Goal: Information Seeking & Learning: Learn about a topic

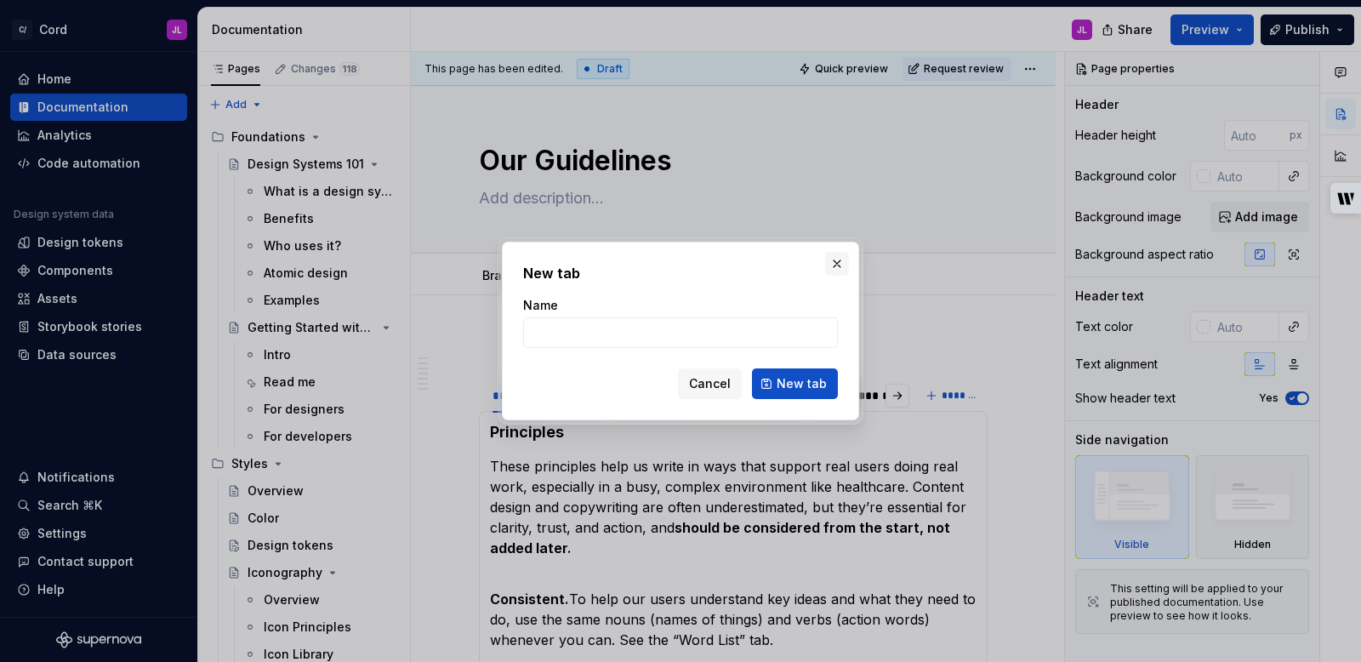
click at [835, 260] on button "button" at bounding box center [837, 264] width 24 height 24
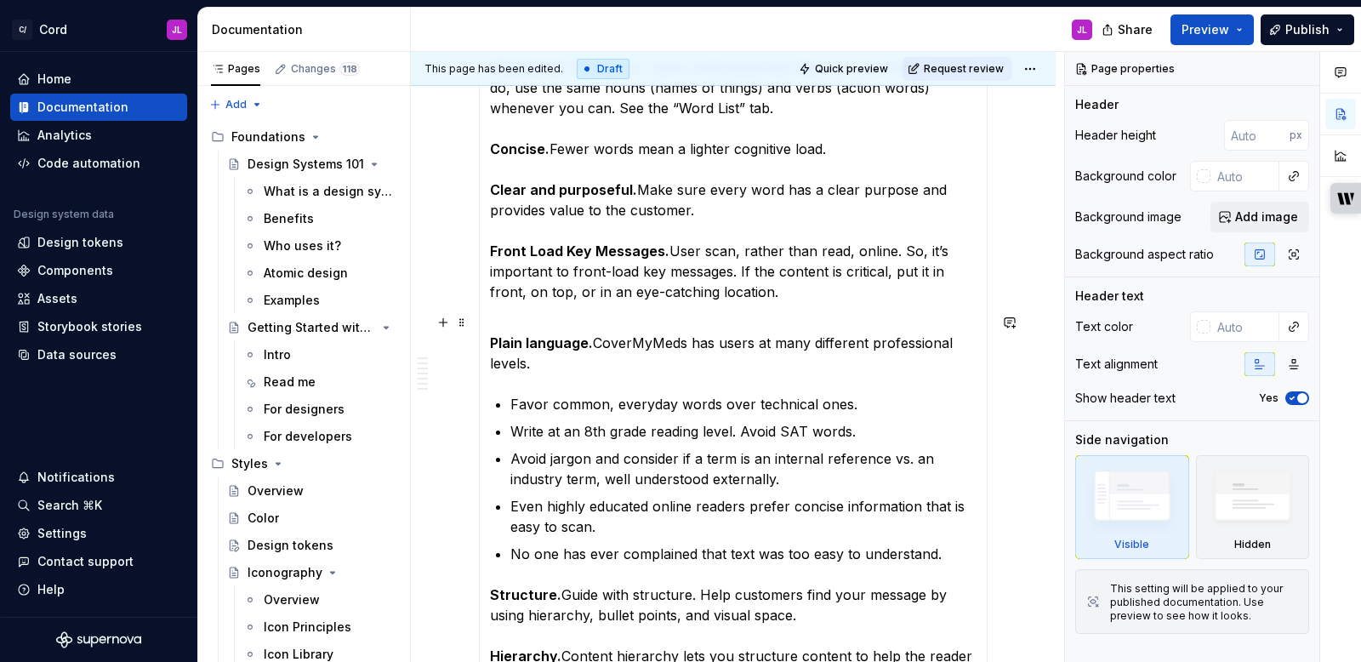
scroll to position [332, 0]
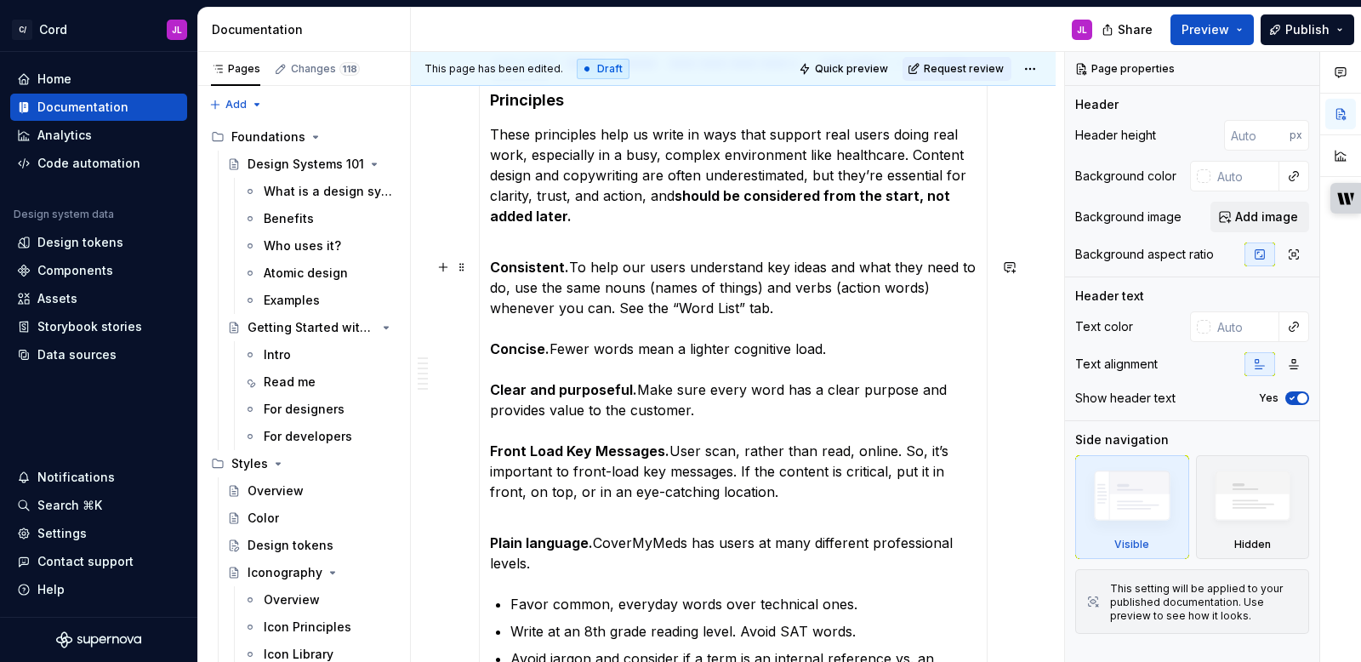
click at [581, 269] on p "Consistent. To help our users understand key ideas and what they need to do, us…" at bounding box center [733, 379] width 487 height 245
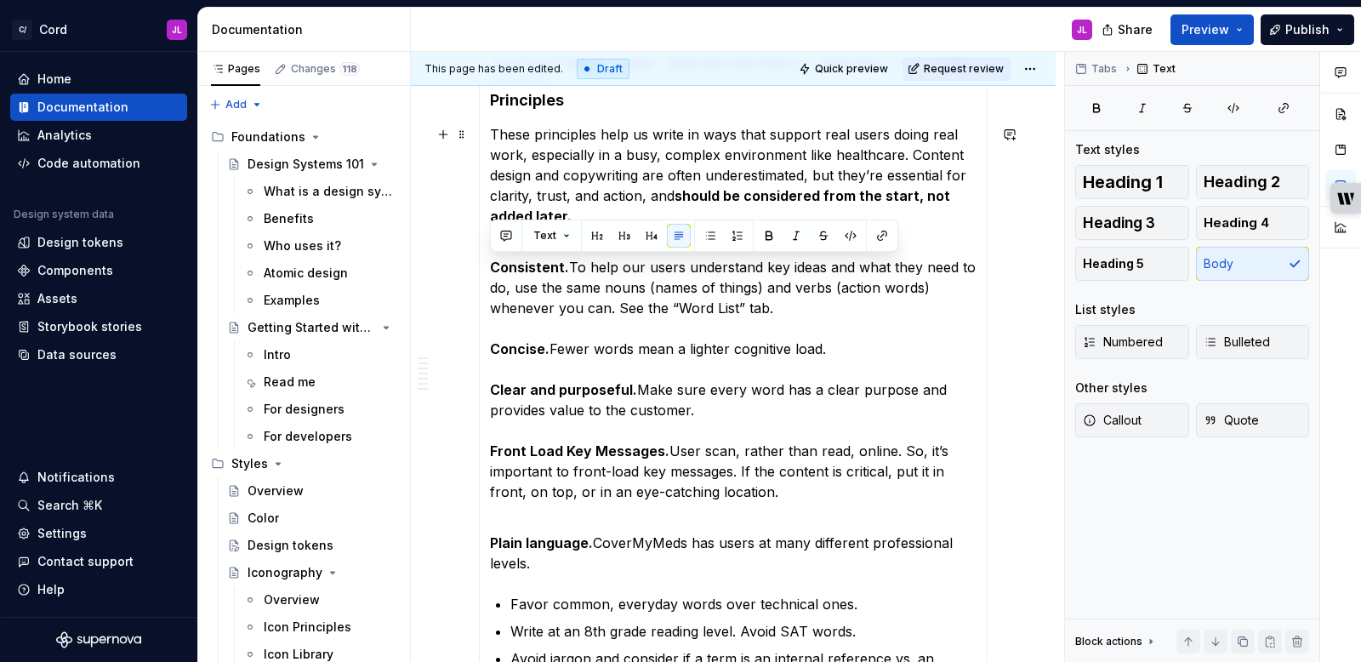
click at [596, 156] on p "These principles help us write in ways that support real users doing real work,…" at bounding box center [733, 185] width 487 height 123
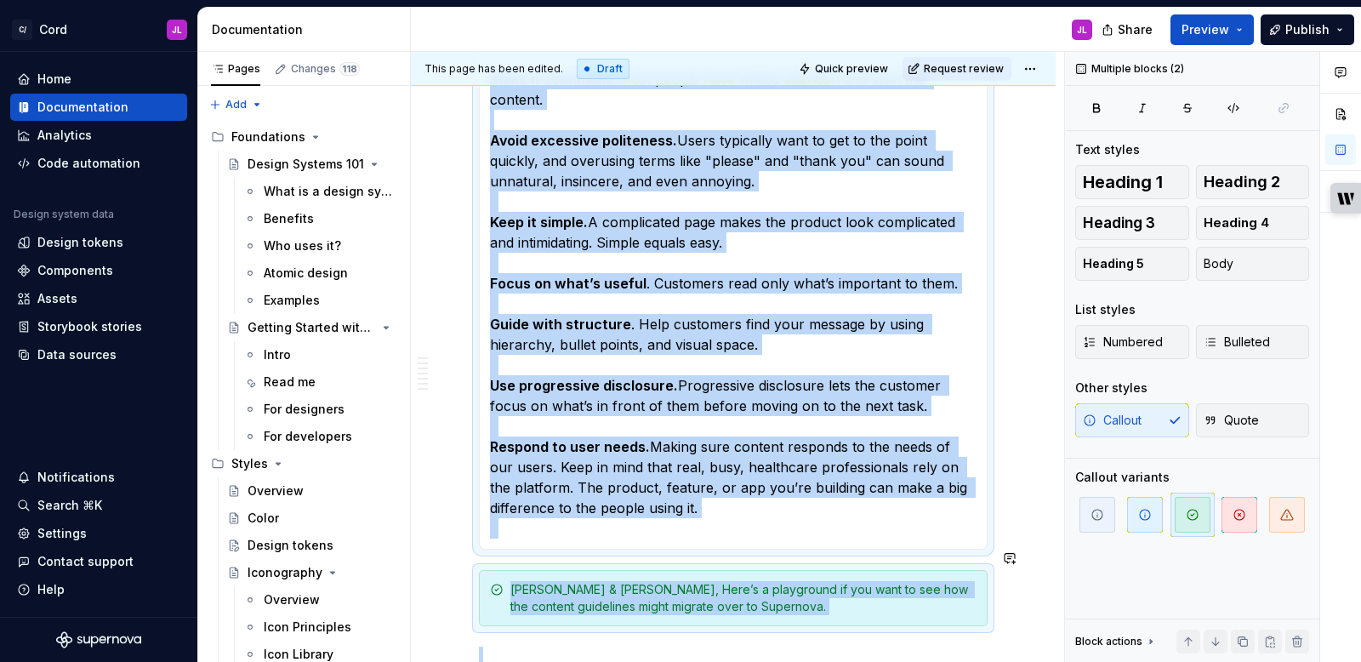
scroll to position [1563, 0]
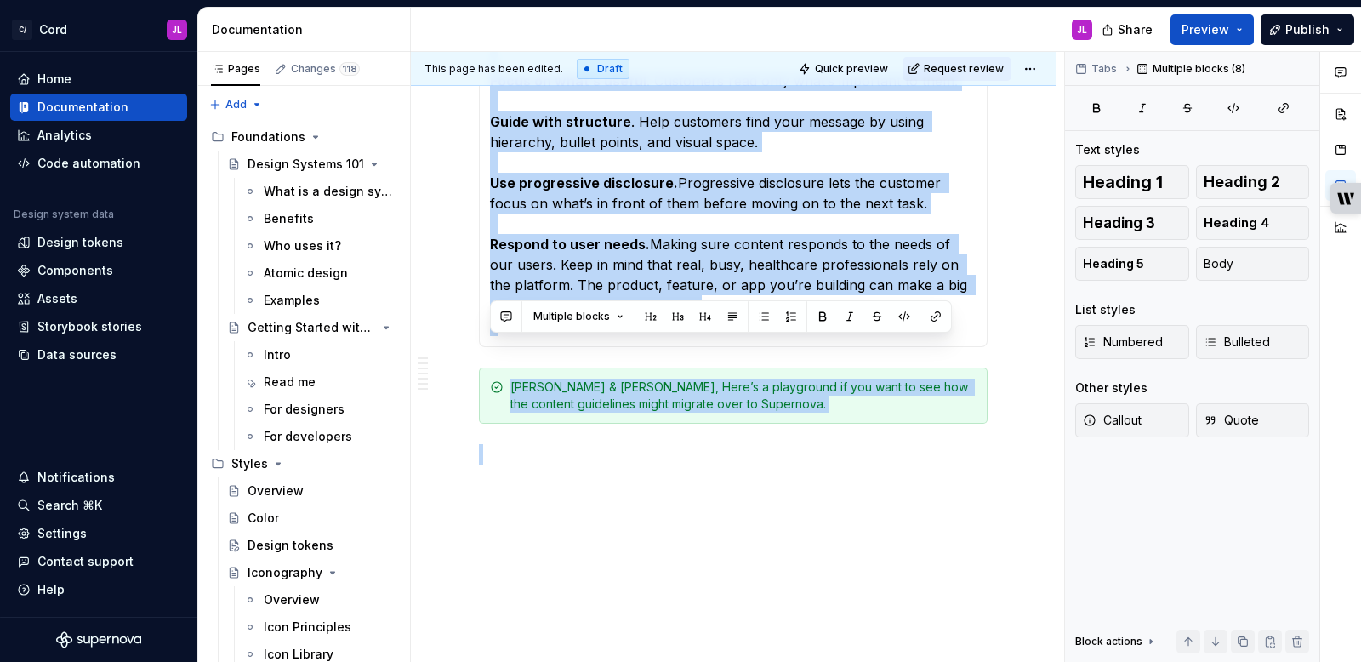
drag, startPoint x: 491, startPoint y: 299, endPoint x: 772, endPoint y: 290, distance: 280.9
copy section-item-column "Loremipsum Dolor sitametcon adip el seddo ei temp inci utlabor etdo magna aliqu…"
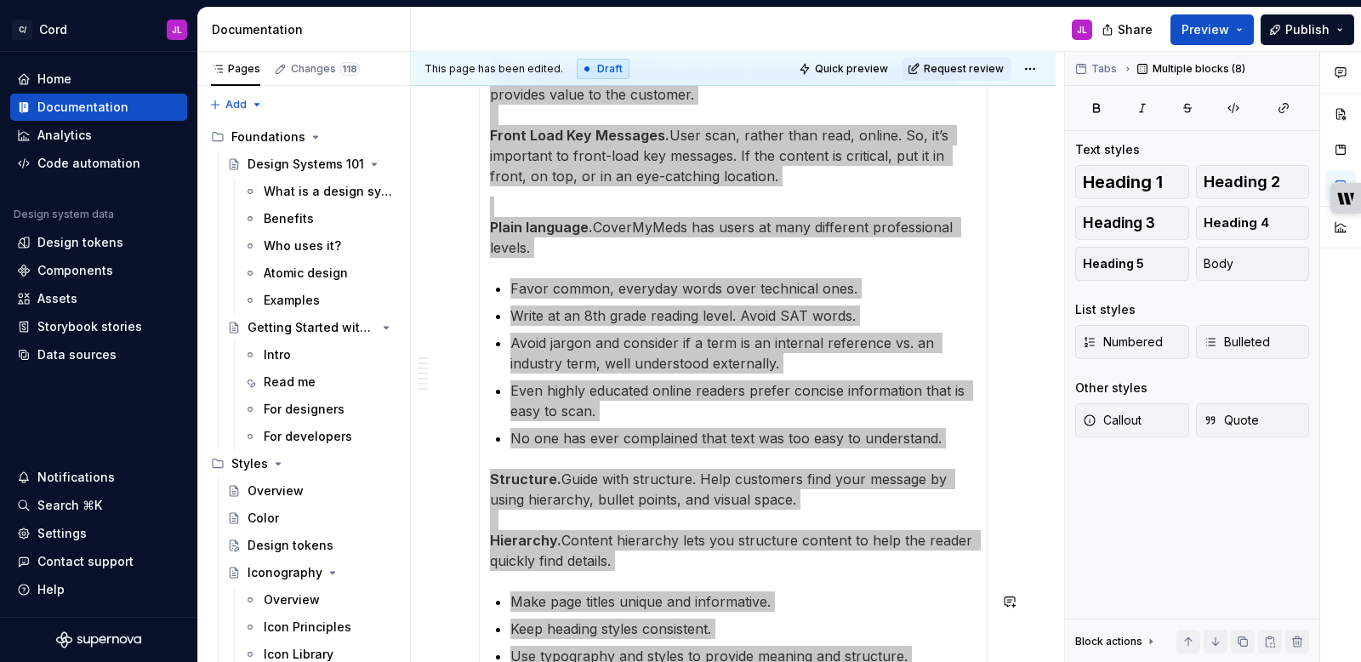
scroll to position [657, 0]
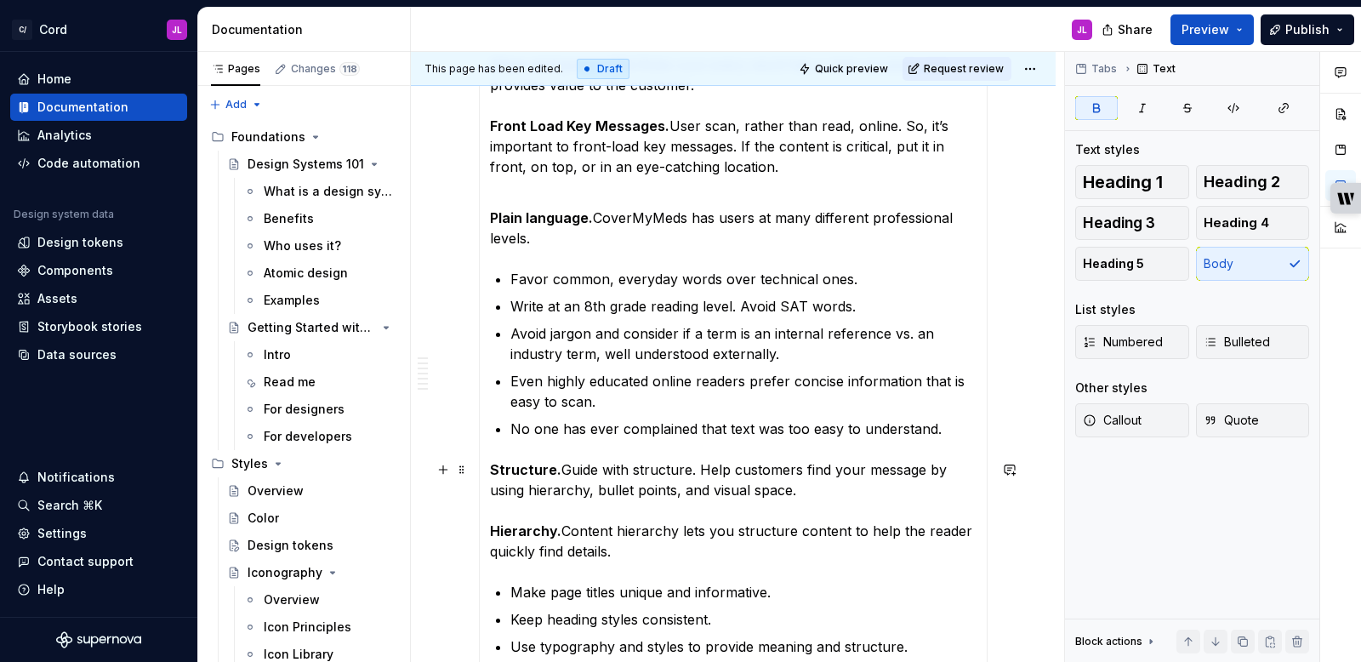
click at [971, 441] on section-item-column "Principles These principles help us write in ways that support real users doing…" at bounding box center [733, 503] width 487 height 1477
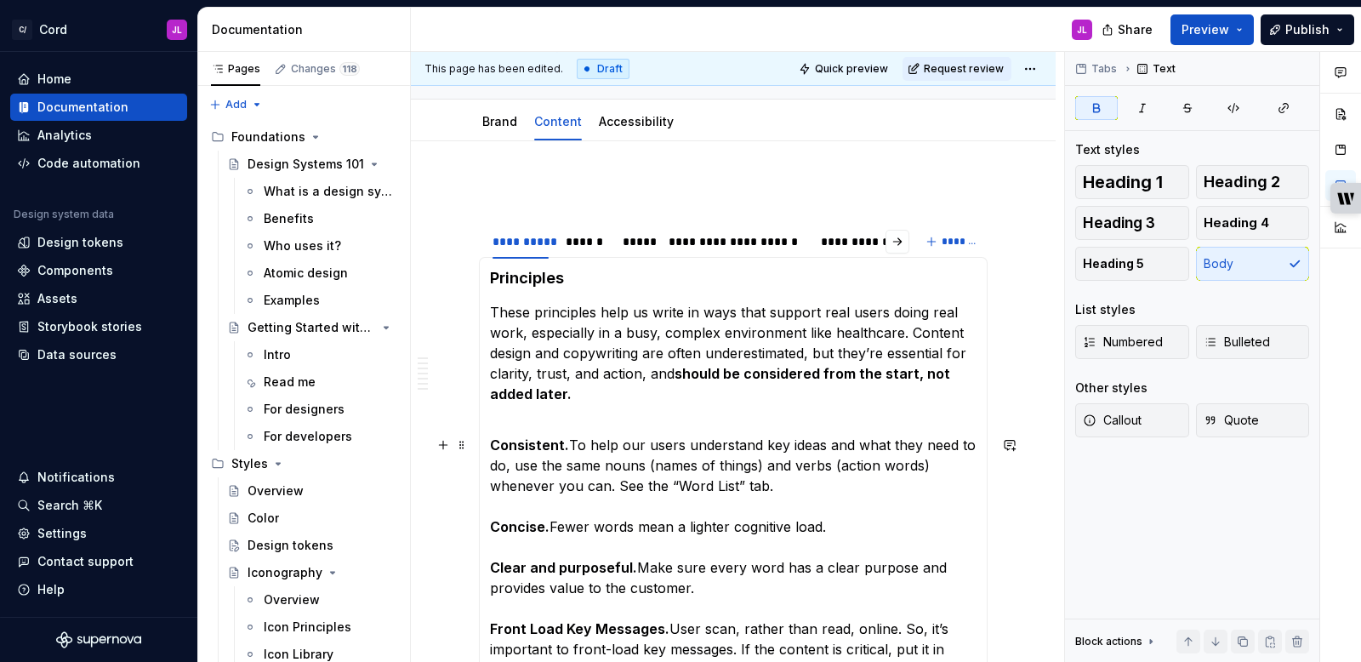
scroll to position [140, 0]
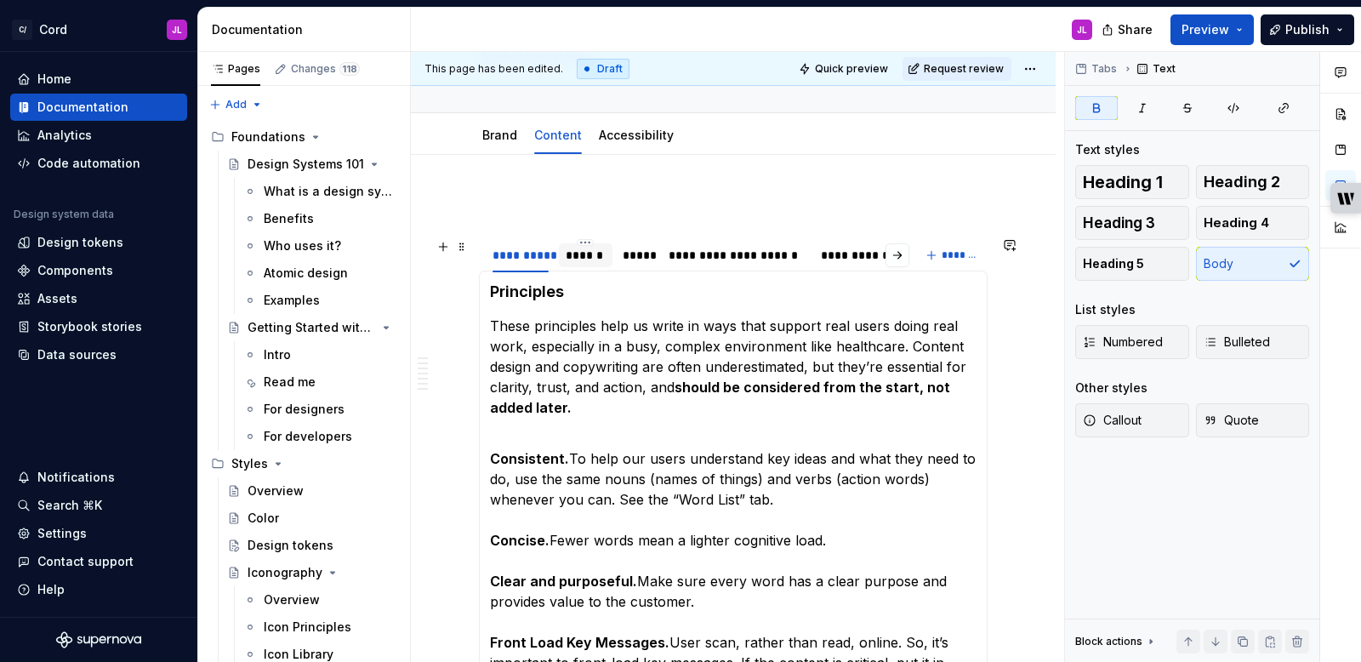
click at [594, 248] on div "******" at bounding box center [586, 255] width 40 height 17
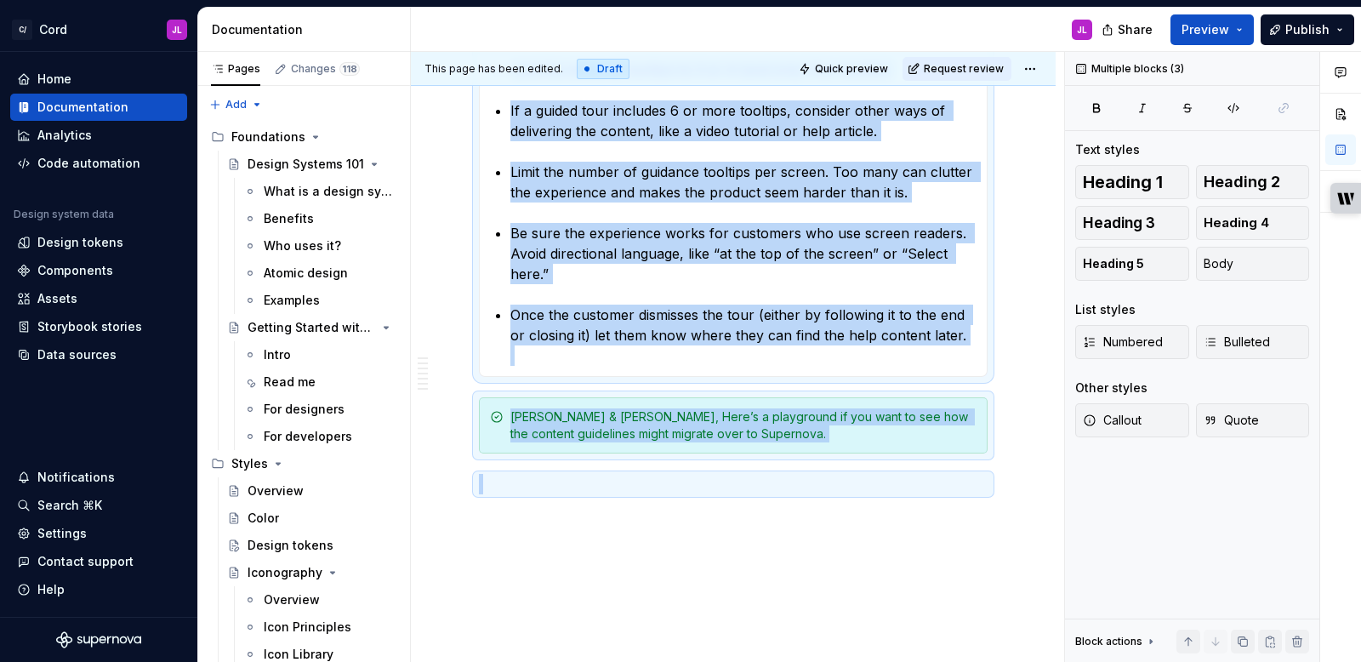
scroll to position [4558, 0]
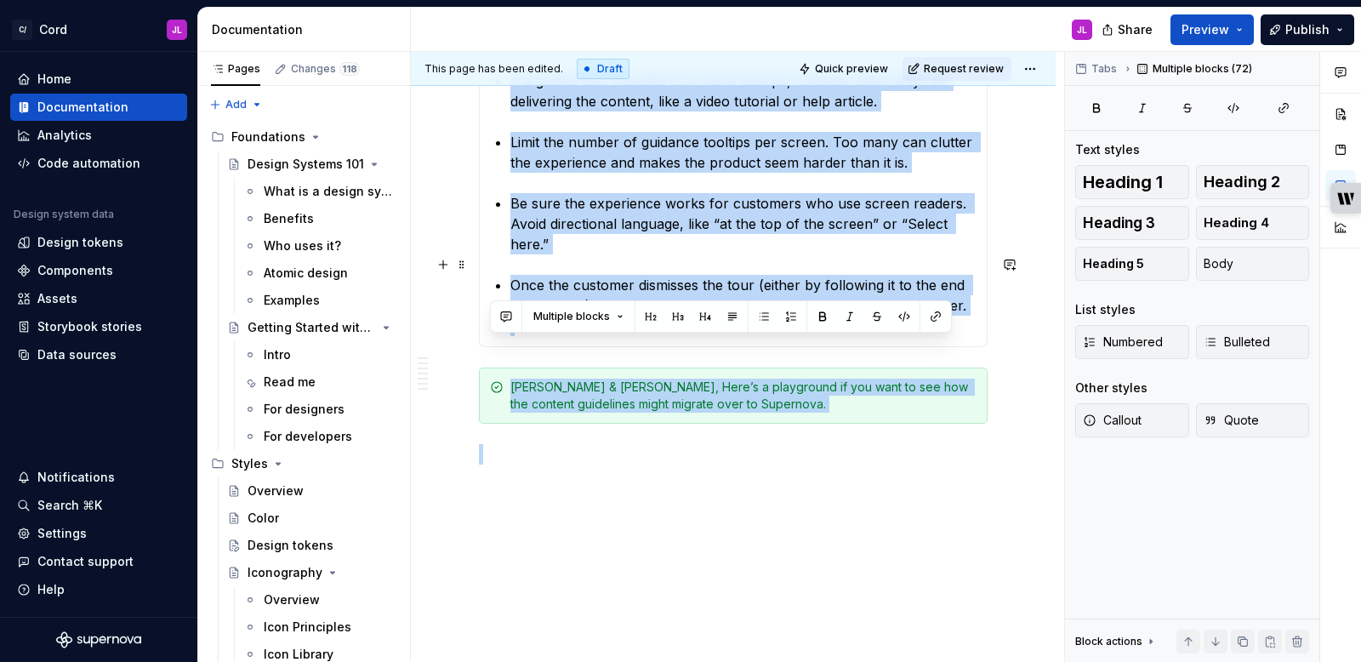
drag, startPoint x: 492, startPoint y: 405, endPoint x: 950, endPoint y: 294, distance: 472.0
copy section-item-column "Loremips & Dolorsitametc Adip el seddoei tempori utl etd magna aliq, enima mi v…"
click at [1033, 191] on div "**********" at bounding box center [738, 357] width 654 height 611
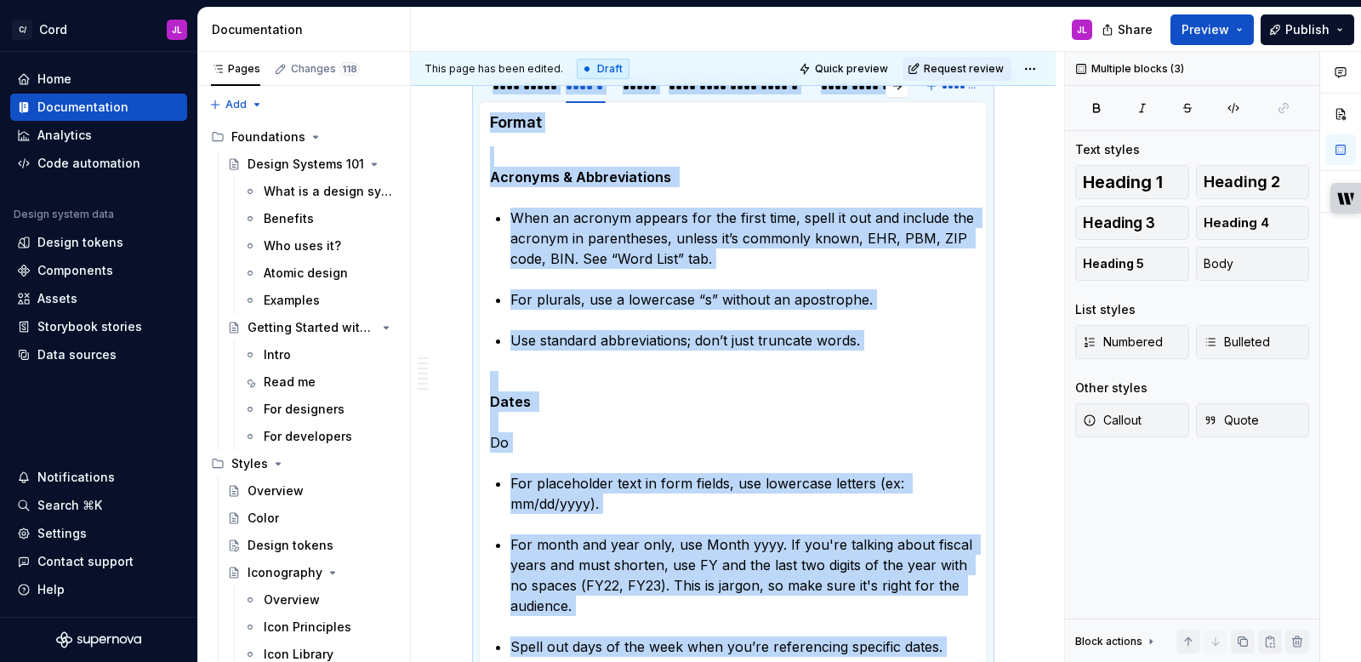
scroll to position [0, 0]
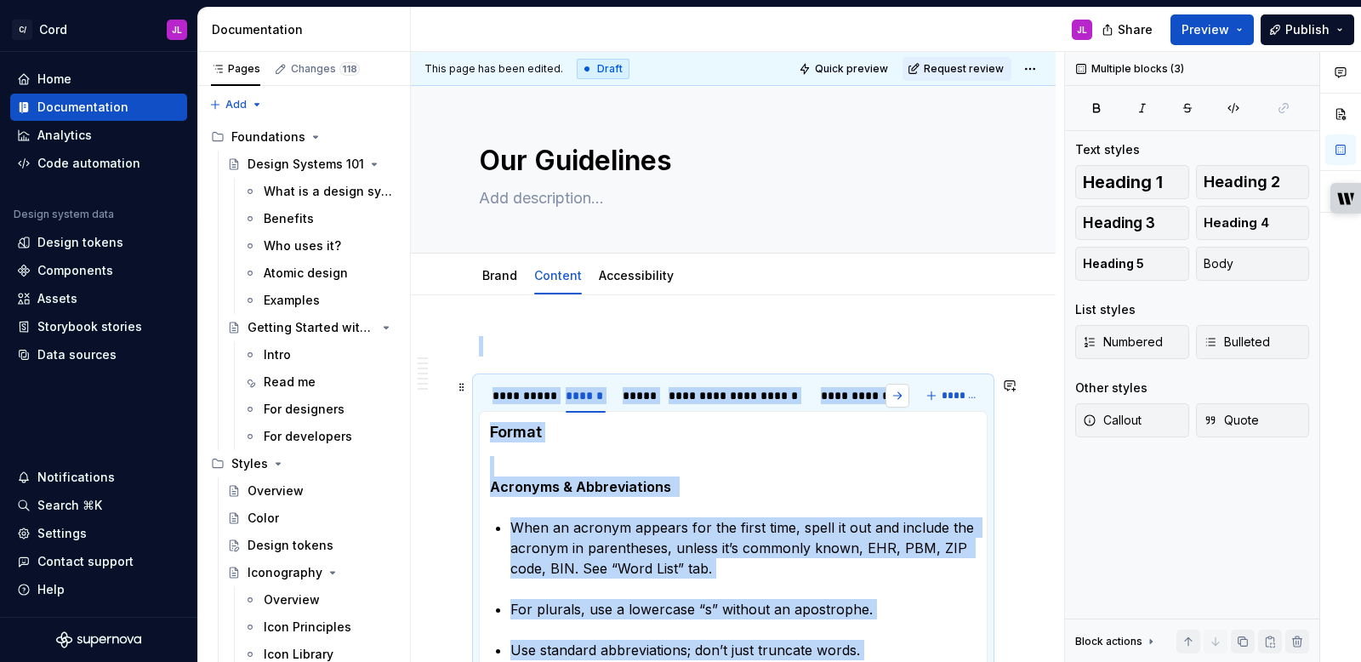
click at [905, 395] on button "button" at bounding box center [898, 396] width 24 height 24
click at [491, 392] on button "button" at bounding box center [492, 396] width 24 height 24
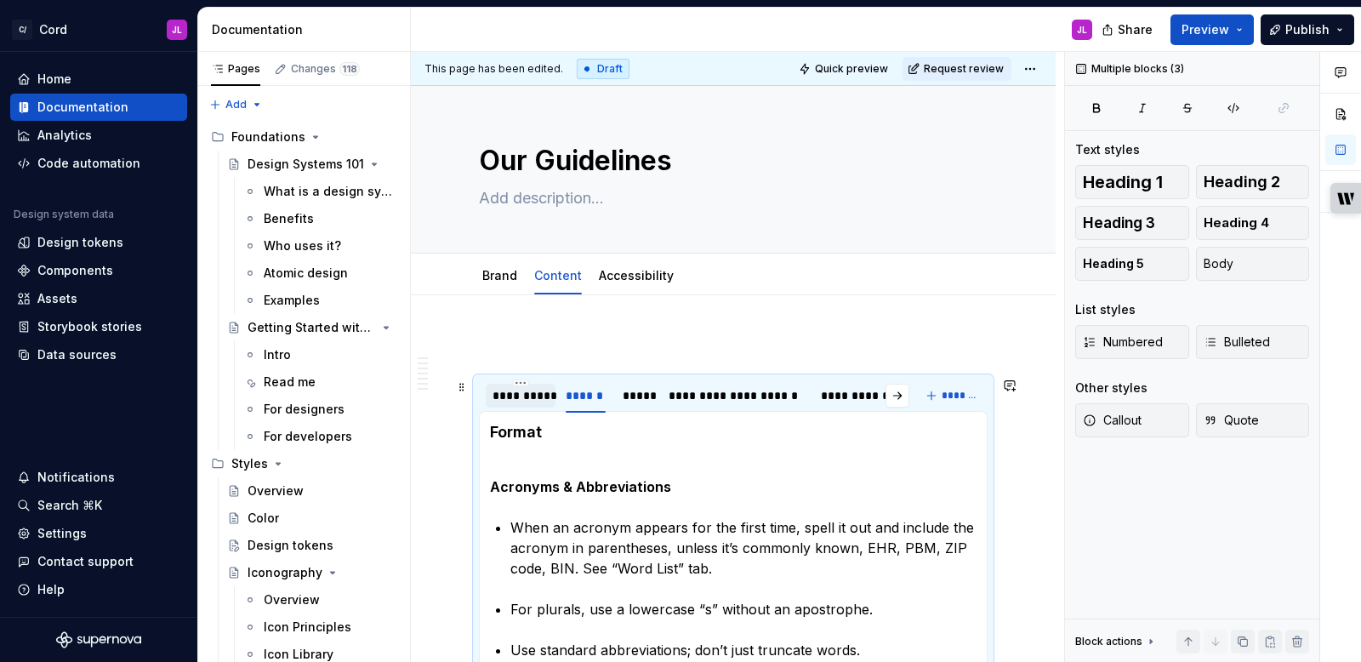
click at [511, 398] on div "**********" at bounding box center [521, 395] width 56 height 17
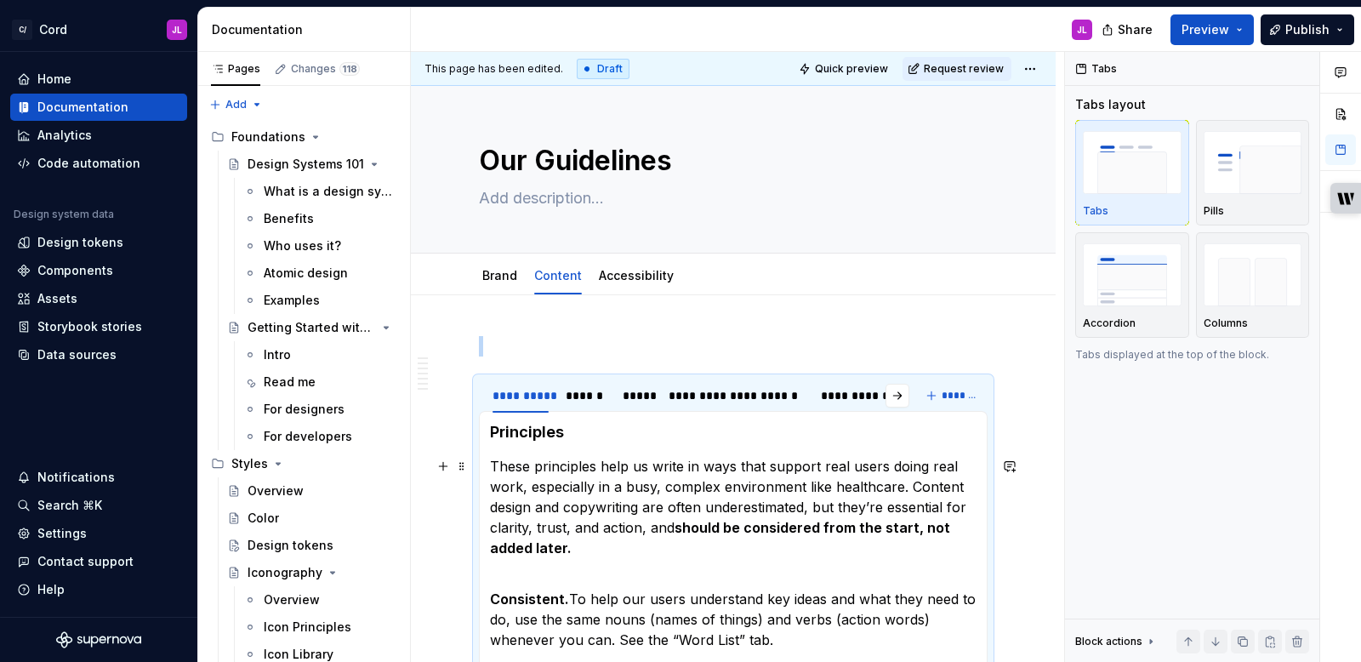
click at [561, 494] on p "These principles help us write in ways that support real users doing real work,…" at bounding box center [733, 517] width 487 height 123
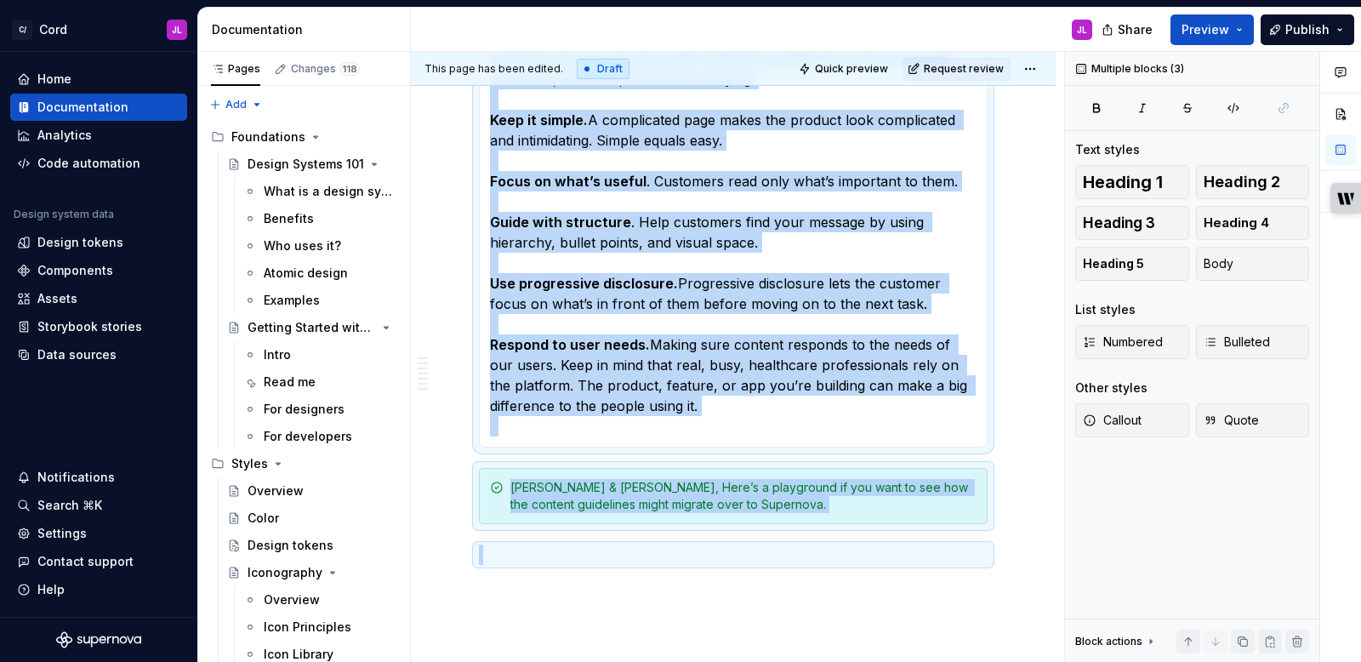
scroll to position [1476, 0]
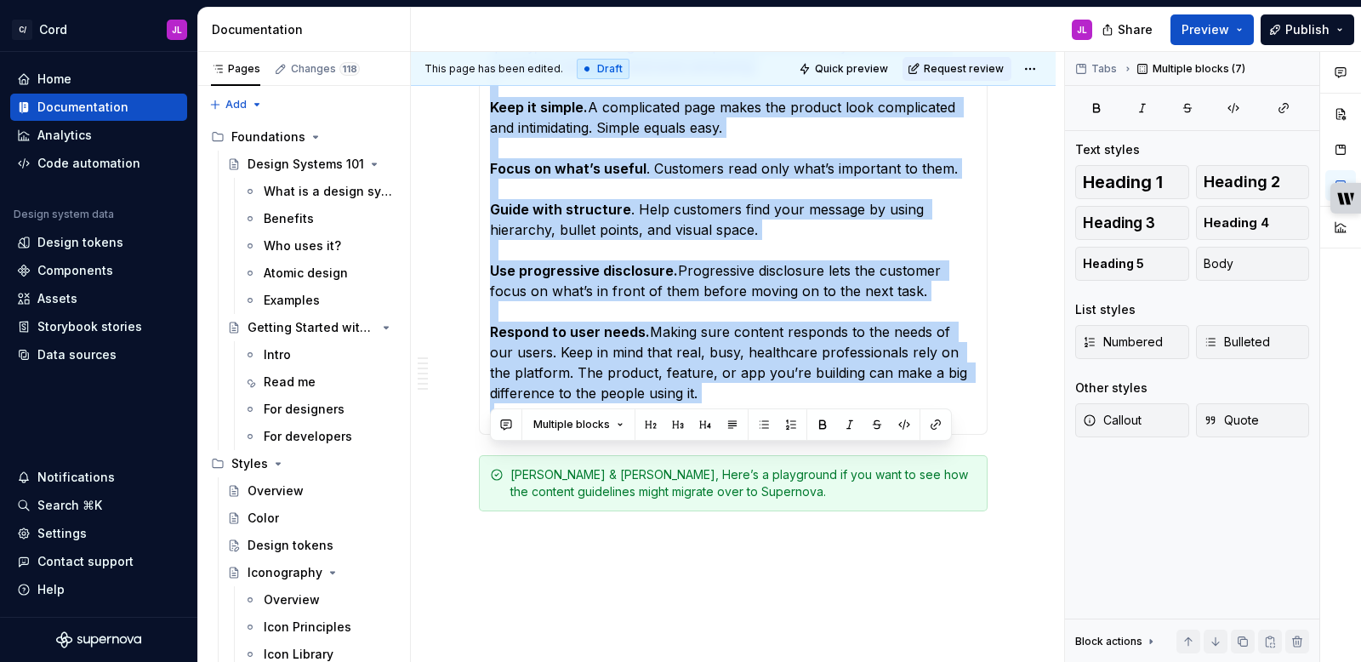
drag, startPoint x: 490, startPoint y: 466, endPoint x: 706, endPoint y: 386, distance: 230.5
copy section-item-column "Lorem ipsumdolor sita co adipi el sedd eius tempori utla etdol magna aliq enim,…"
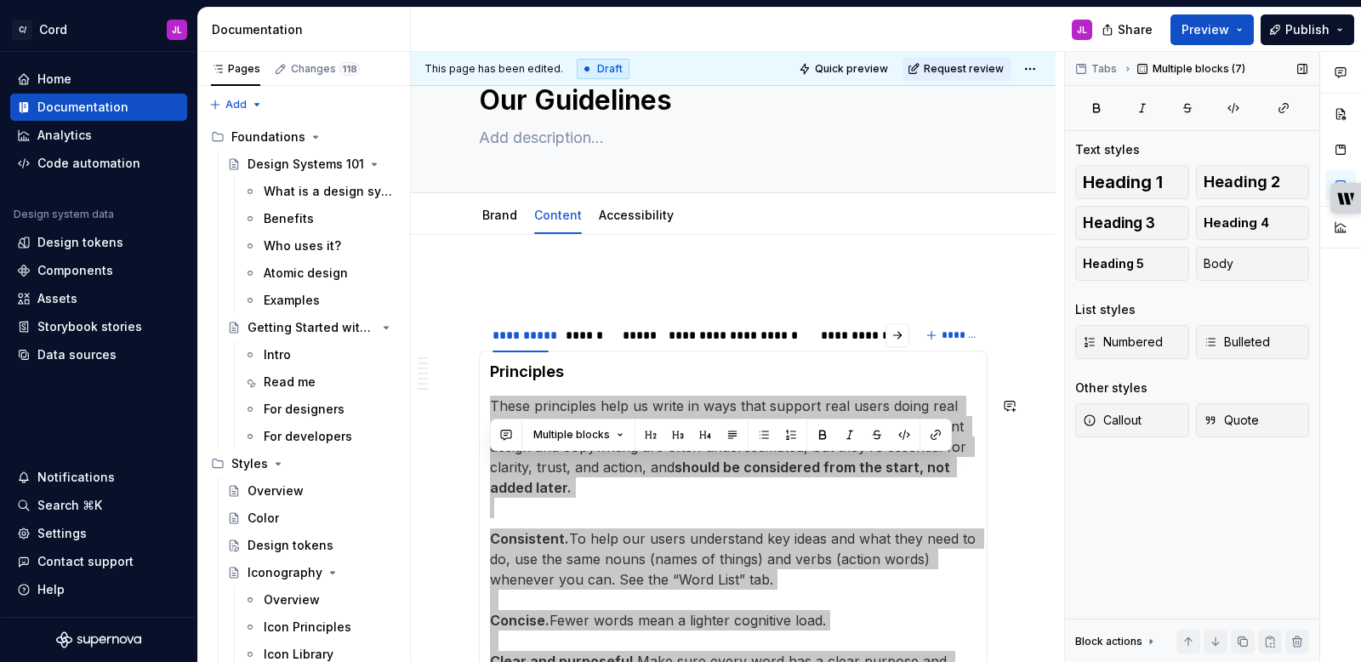
scroll to position [0, 0]
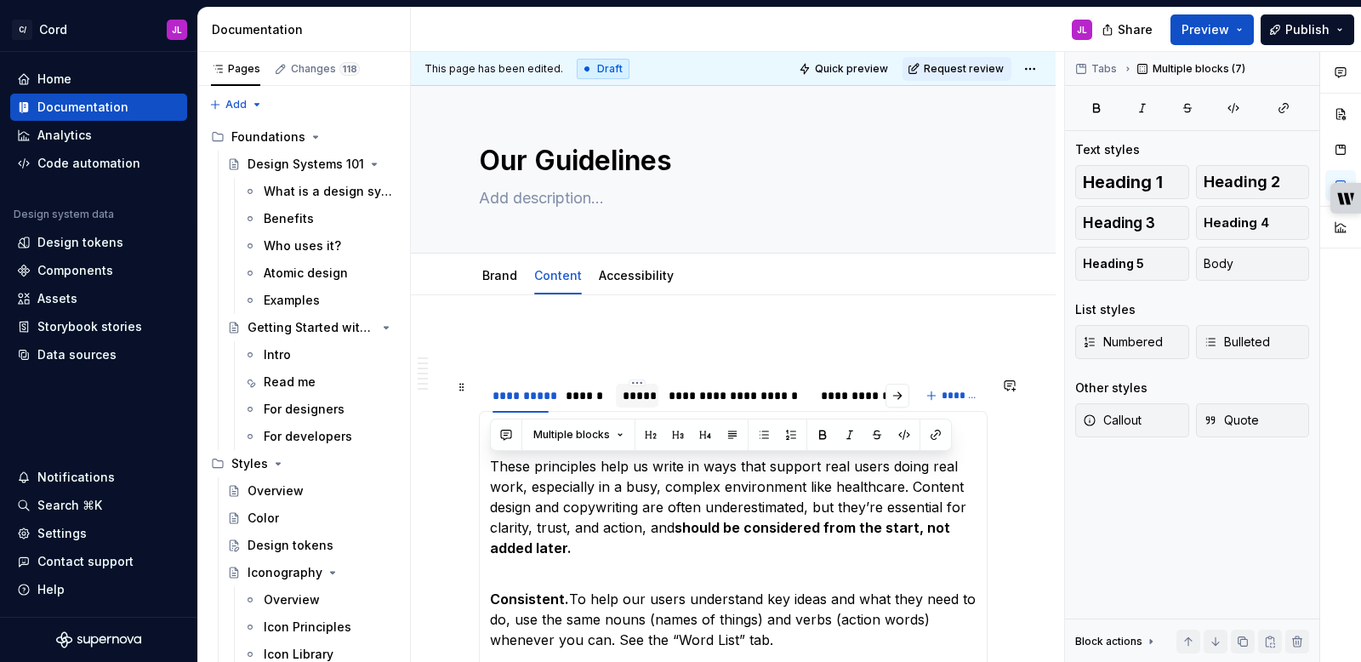
click at [637, 400] on div "*****" at bounding box center [637, 395] width 29 height 17
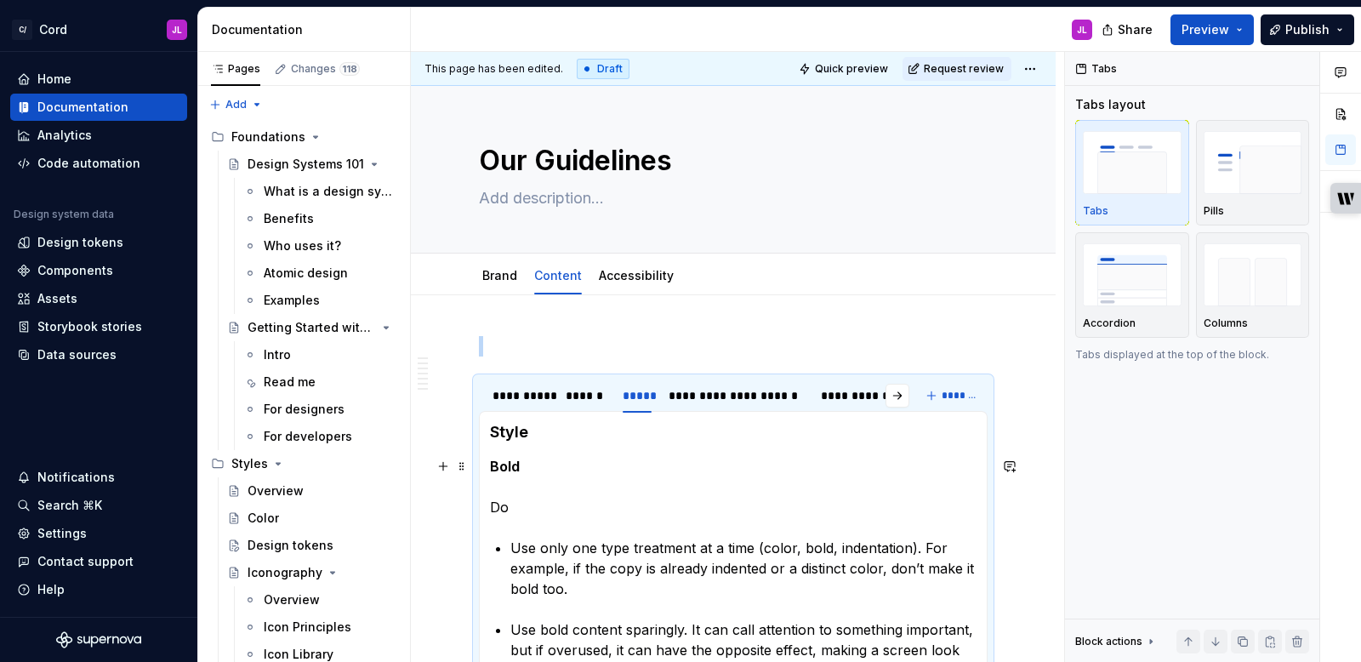
click at [617, 481] on p "Bold Do" at bounding box center [733, 486] width 487 height 61
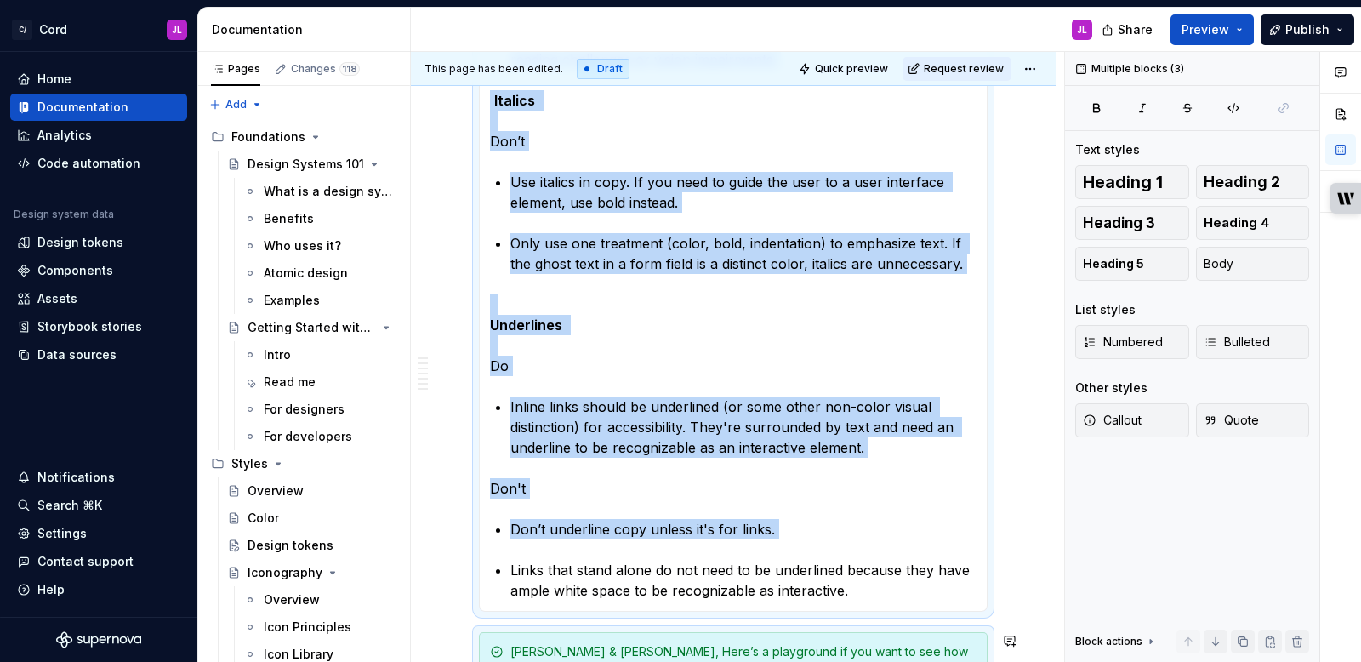
scroll to position [1611, 0]
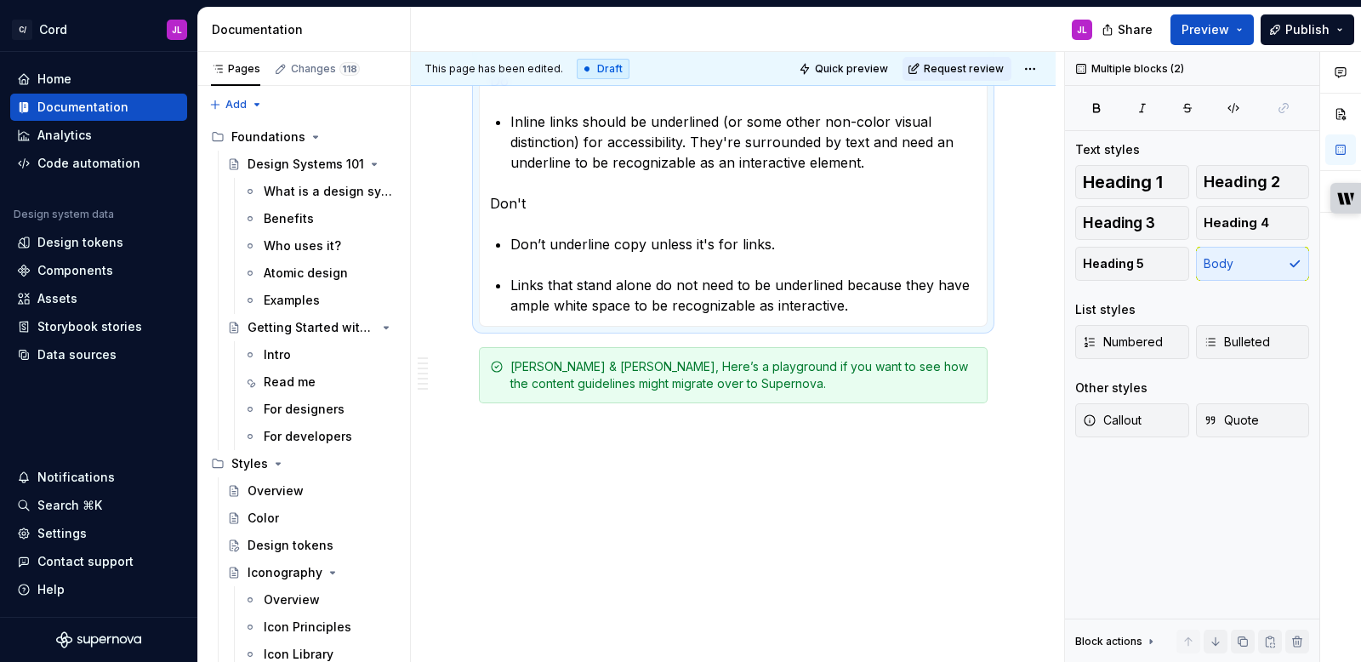
drag, startPoint x: 488, startPoint y: 464, endPoint x: 855, endPoint y: 318, distance: 394.6
click at [851, 310] on p "Links that stand alone do not need to be underlined because they have ample whi…" at bounding box center [744, 295] width 466 height 41
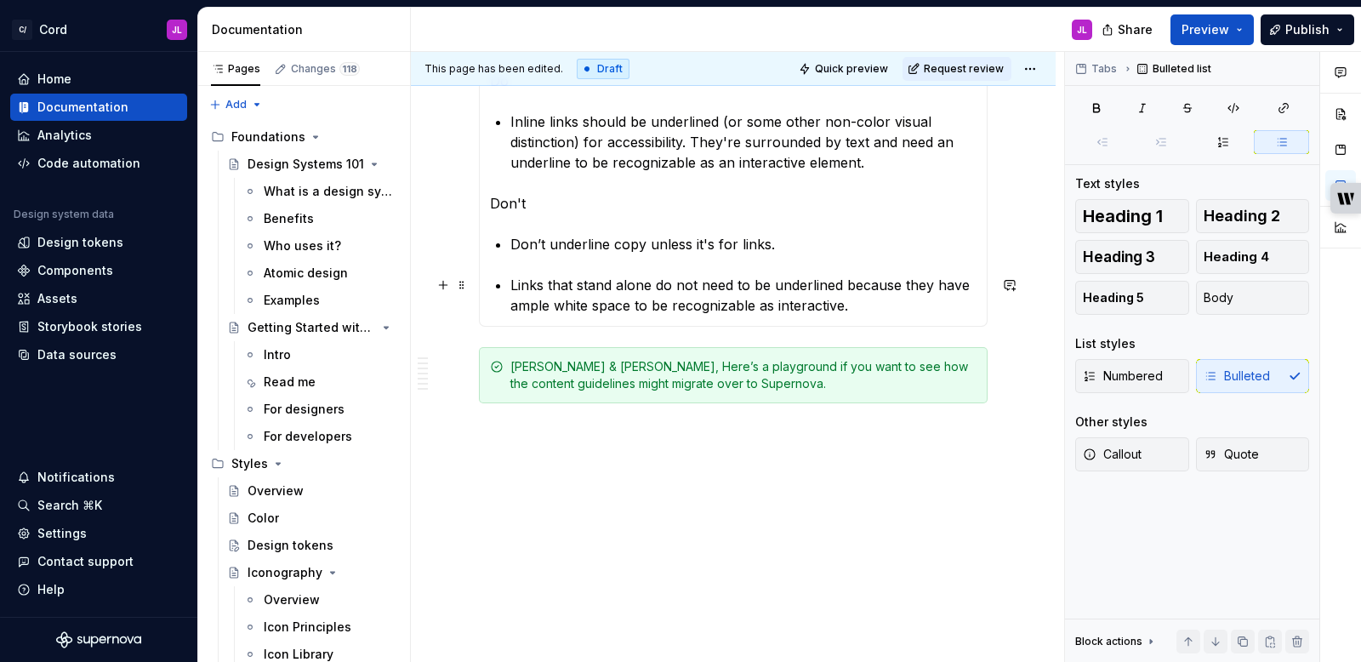
click at [851, 305] on p "Links that stand alone do not need to be underlined because they have ample whi…" at bounding box center [744, 295] width 466 height 41
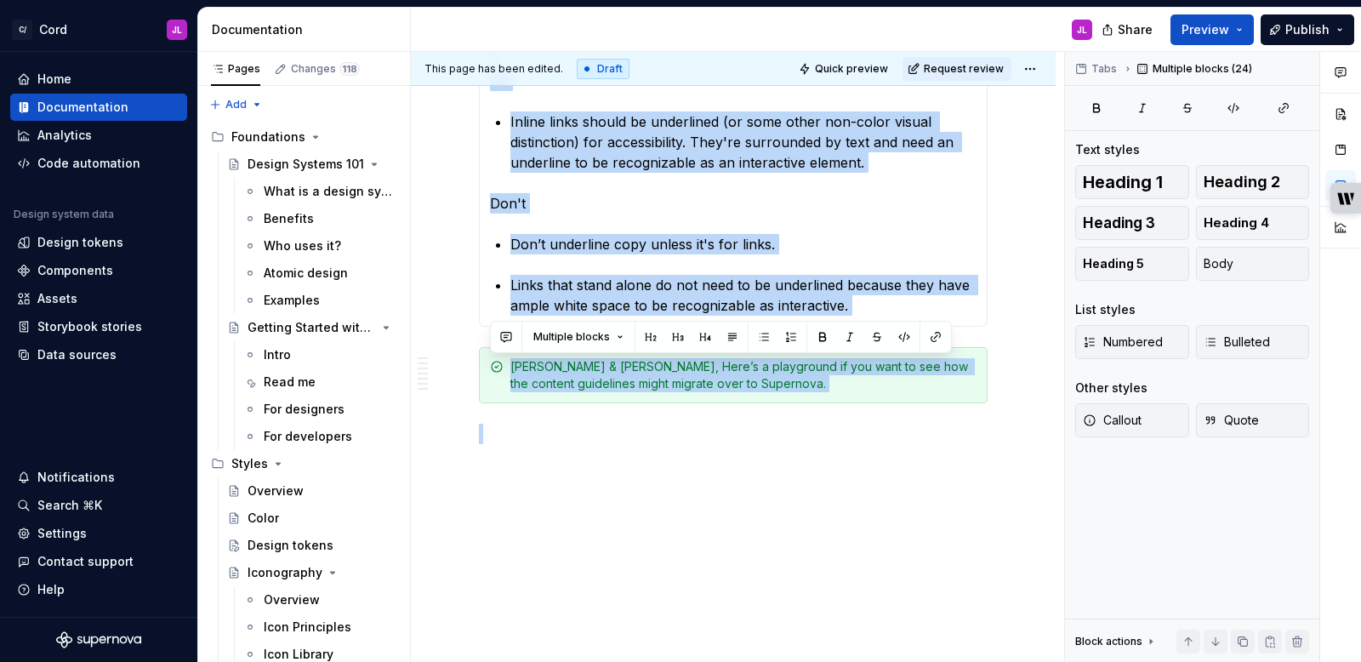
drag, startPoint x: 493, startPoint y: 467, endPoint x: 856, endPoint y: 316, distance: 393.7
copy section-item-column "Lore Ip Dol sita con adip elitseddo ei t inci (utlab, etdo, magnaaliqua). Eni a…"
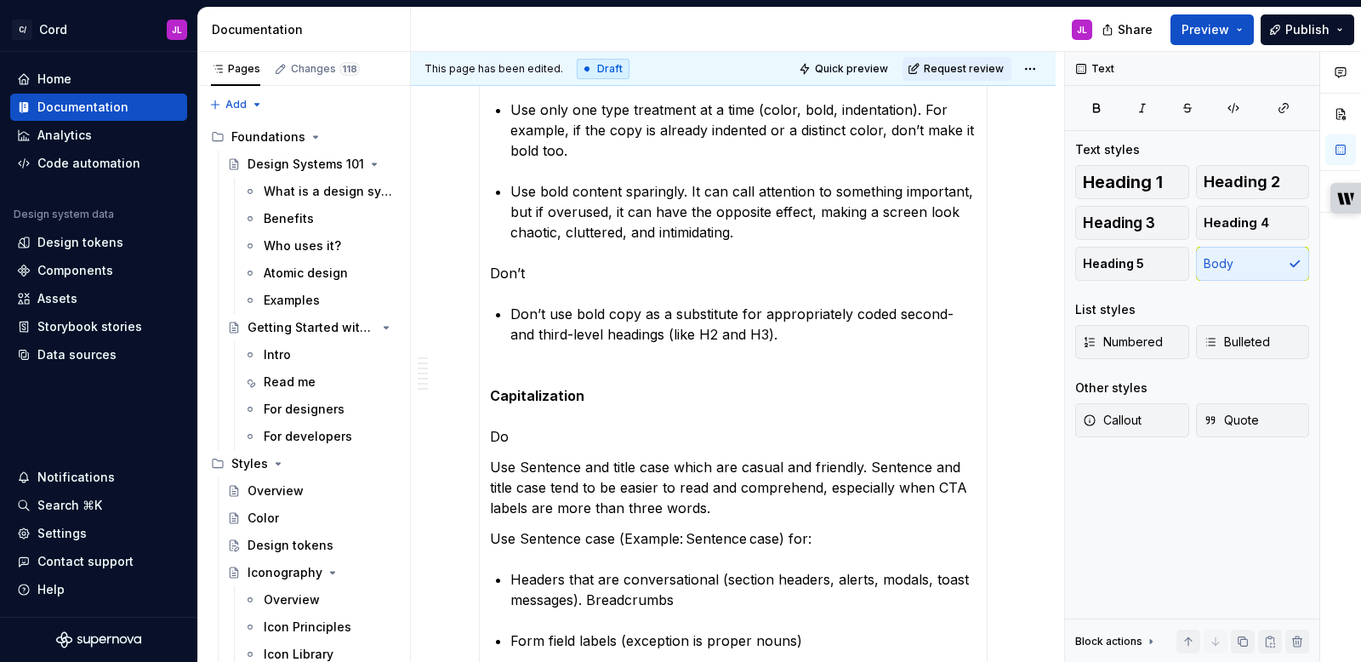
scroll to position [0, 0]
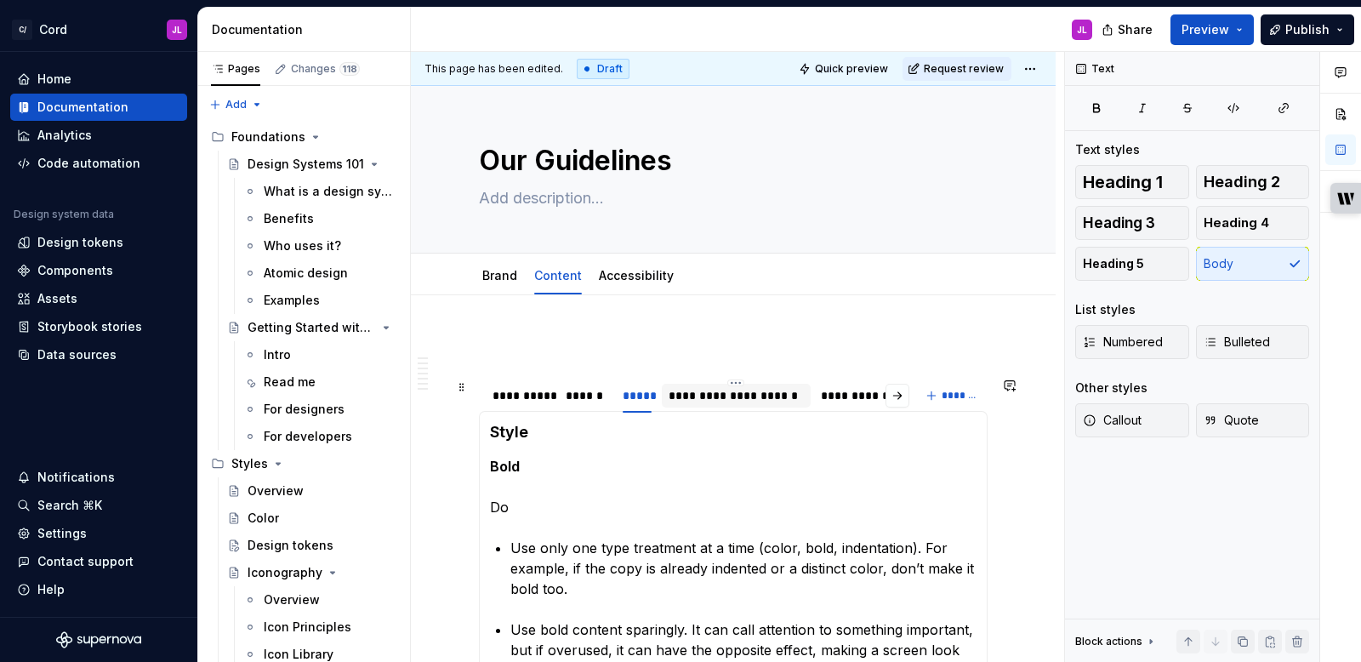
click at [711, 398] on div "**********" at bounding box center [736, 395] width 135 height 17
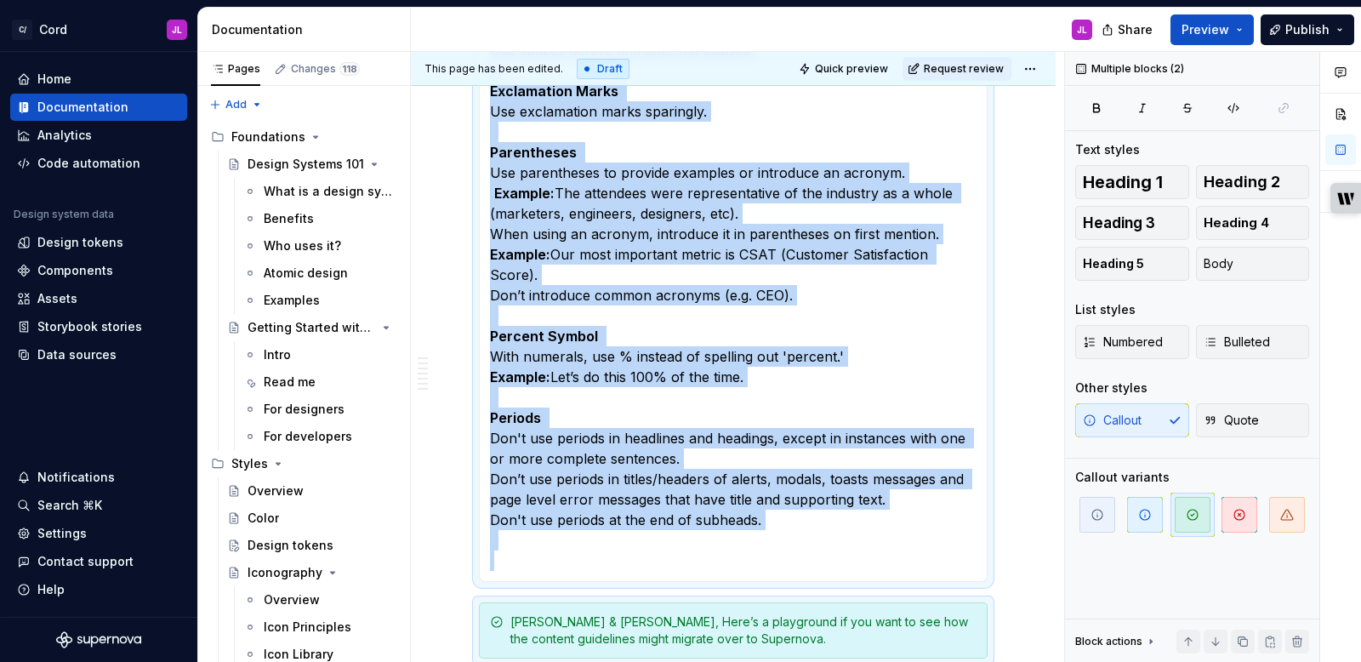
scroll to position [1890, 0]
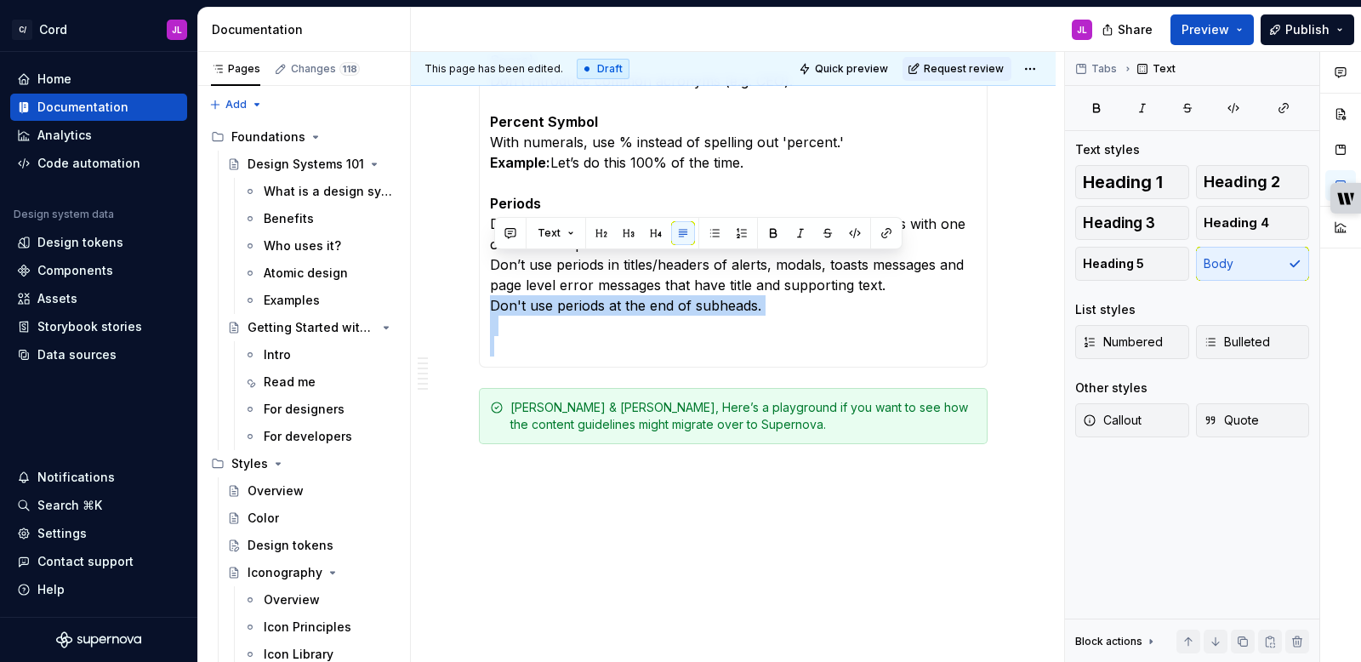
drag, startPoint x: 488, startPoint y: 468, endPoint x: 765, endPoint y: 271, distance: 340.0
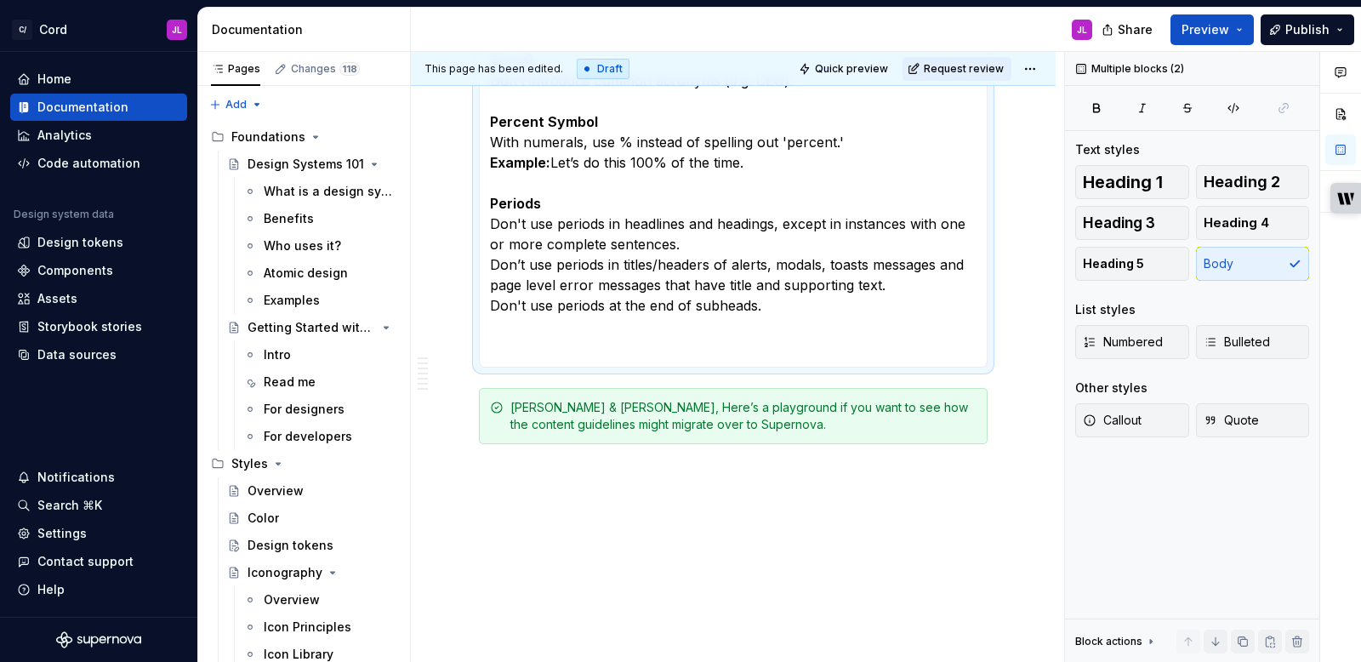
drag, startPoint x: 488, startPoint y: 471, endPoint x: 749, endPoint y: 272, distance: 327.3
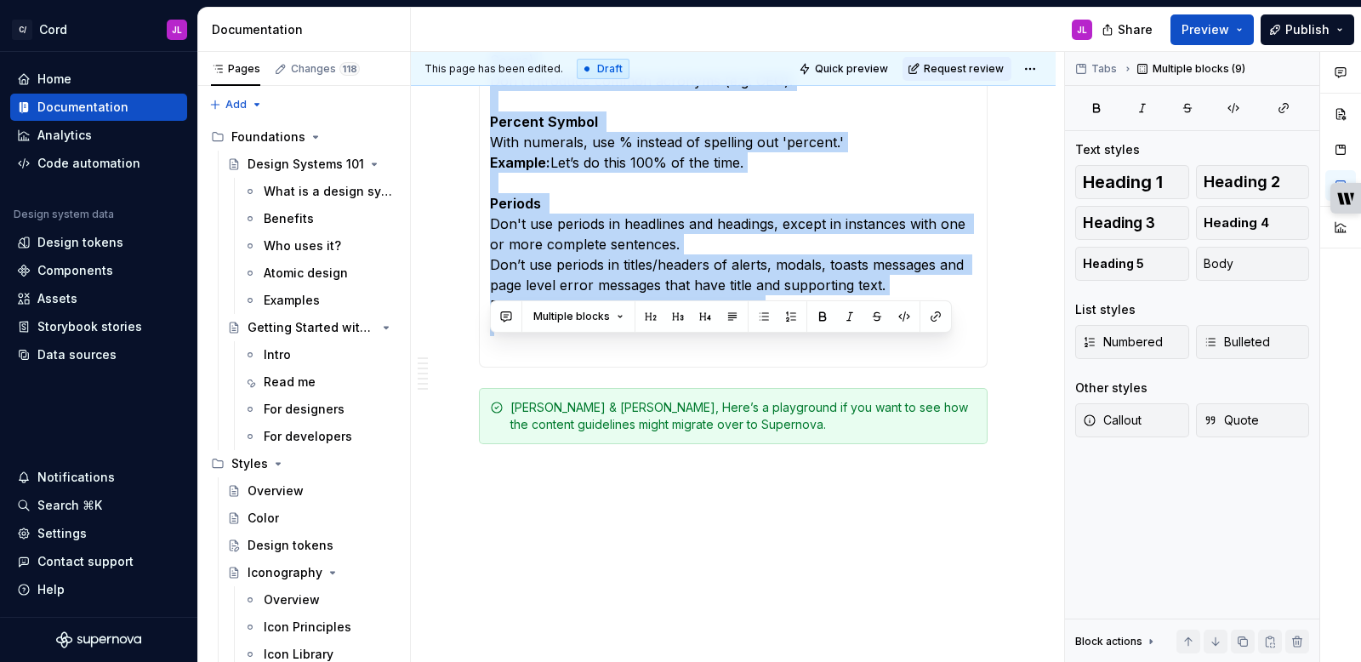
drag, startPoint x: 489, startPoint y: 299, endPoint x: 765, endPoint y: 277, distance: 276.5
copy section-item-column "Lorem ip dolo Si Ame consec adipis eli SE doeiusmodt. Incidid: “Utl etd magna a…"
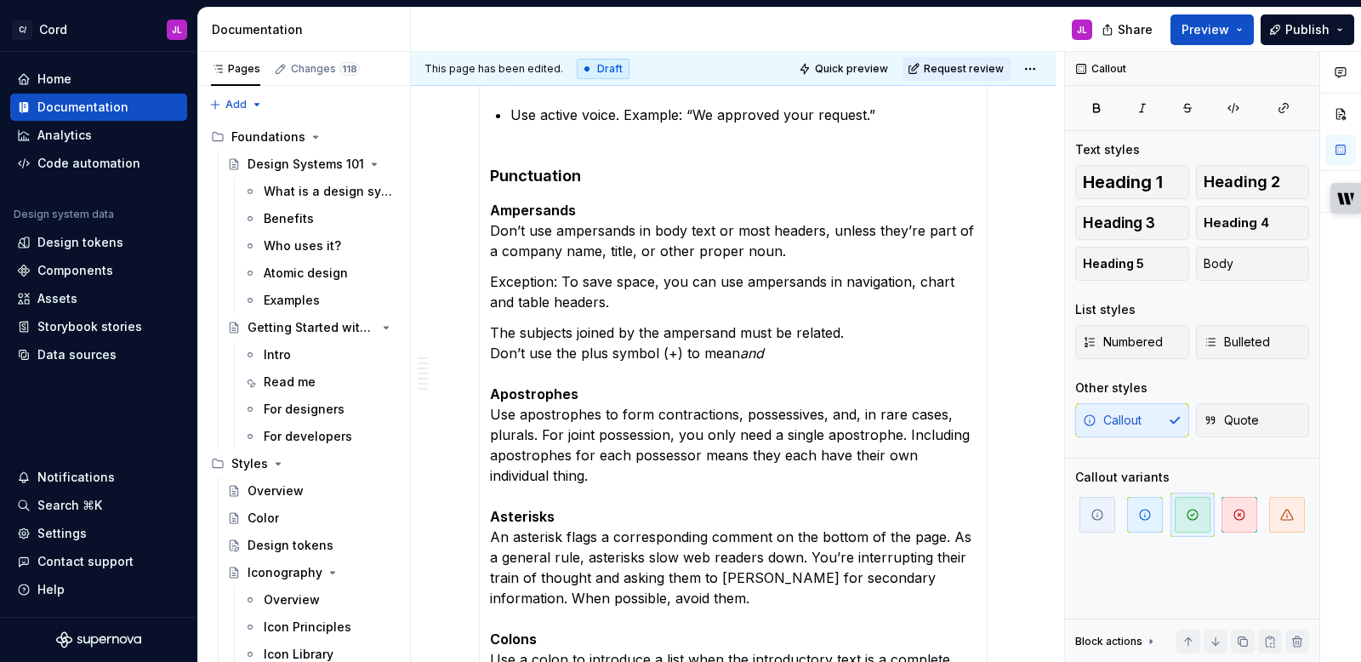
scroll to position [0, 0]
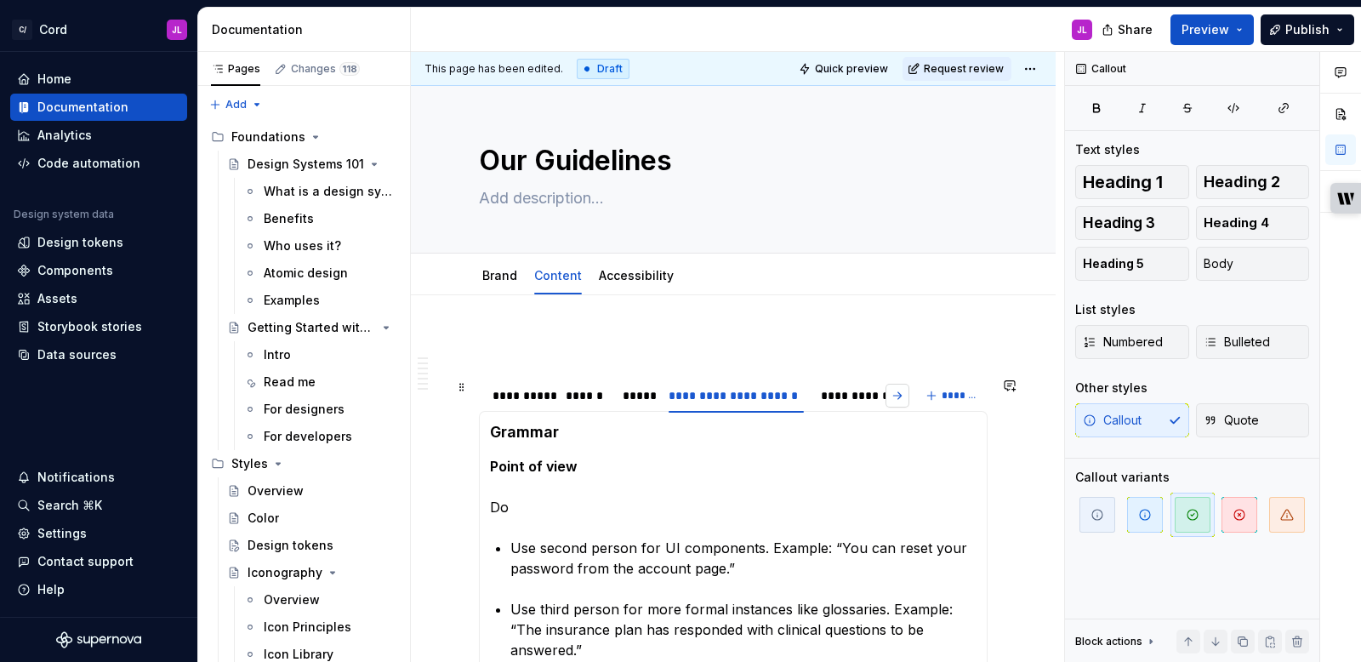
click at [901, 397] on button "button" at bounding box center [898, 396] width 24 height 24
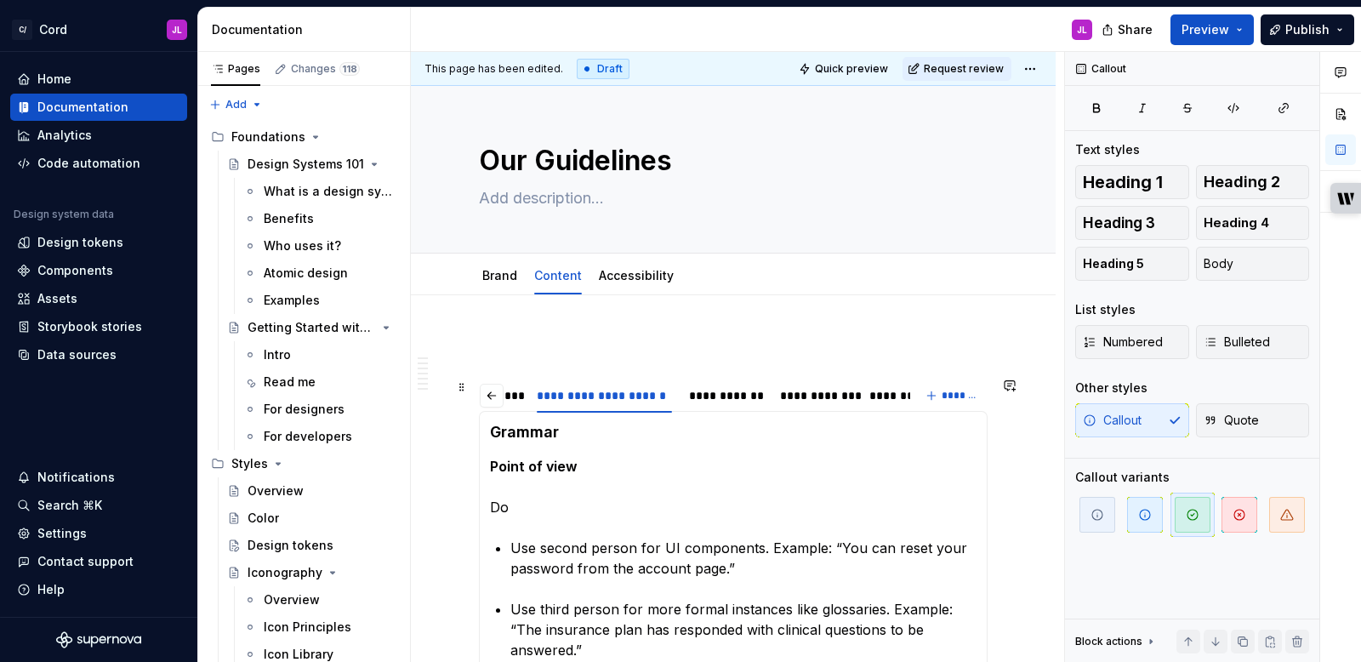
scroll to position [0, 150]
click at [808, 397] on div "**********" at bounding box center [798, 395] width 72 height 17
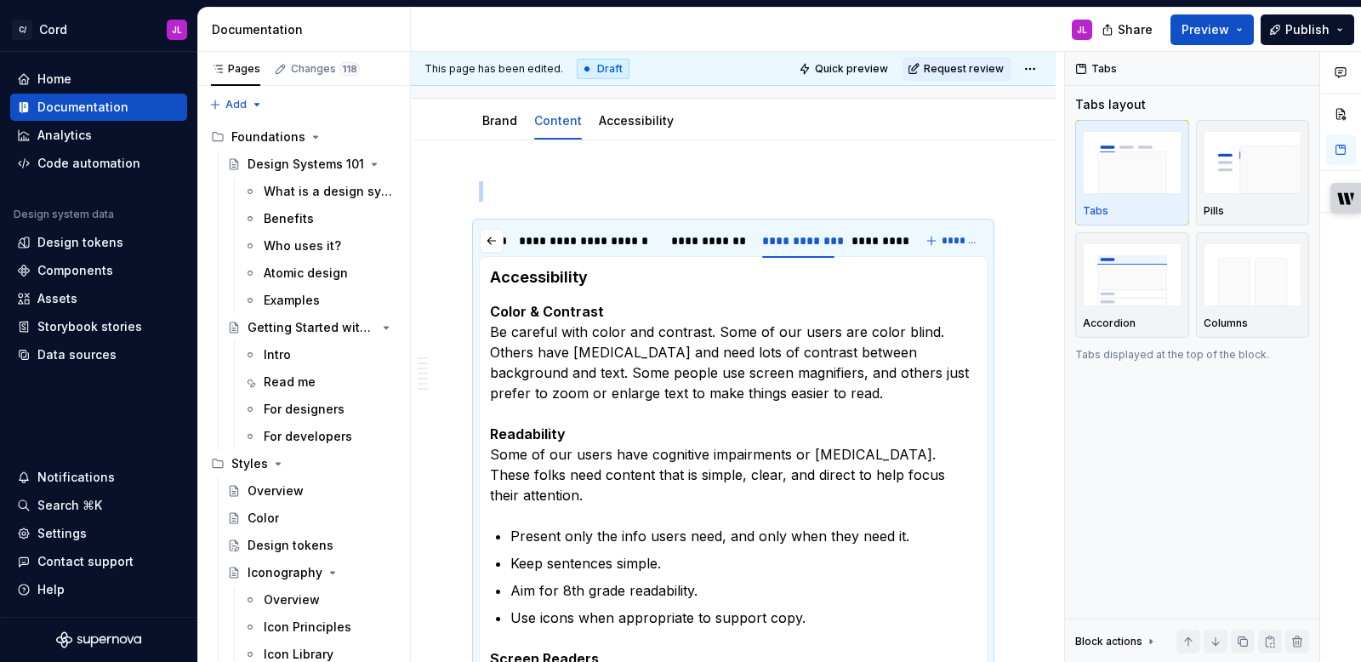
scroll to position [189, 0]
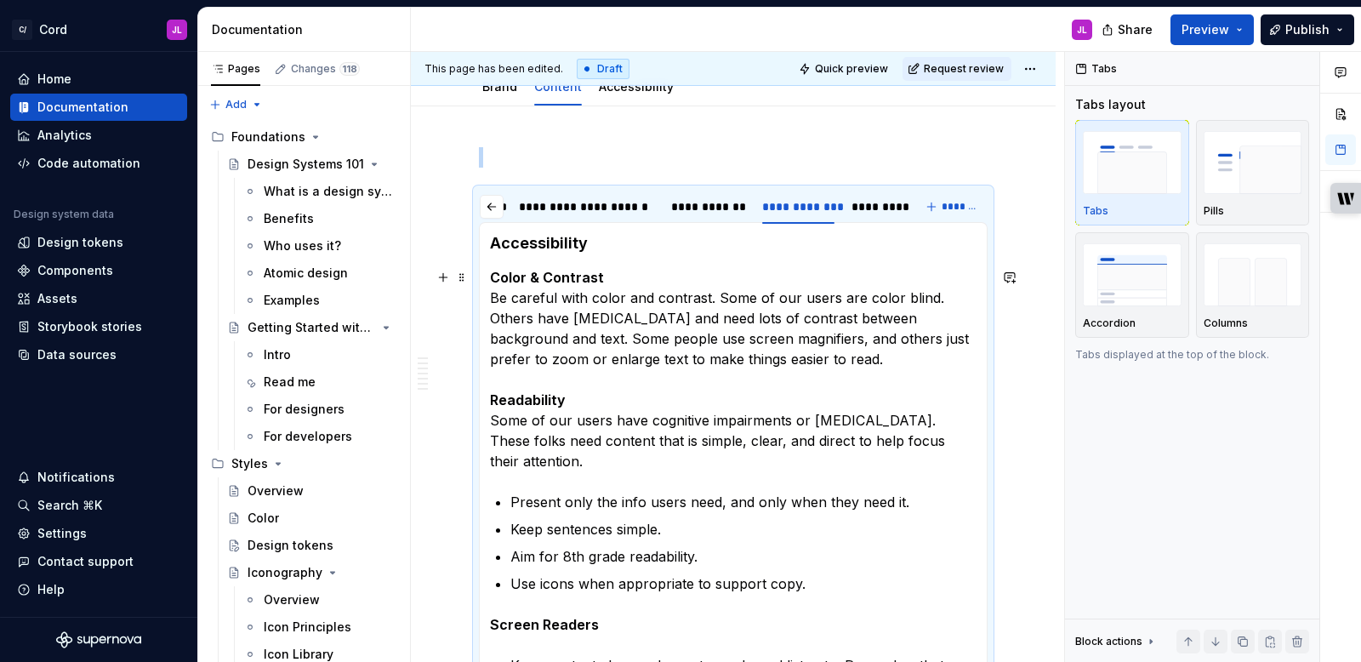
click at [492, 288] on p "Color & Contrast Be careful with color and contrast. Some of our users are colo…" at bounding box center [733, 369] width 487 height 204
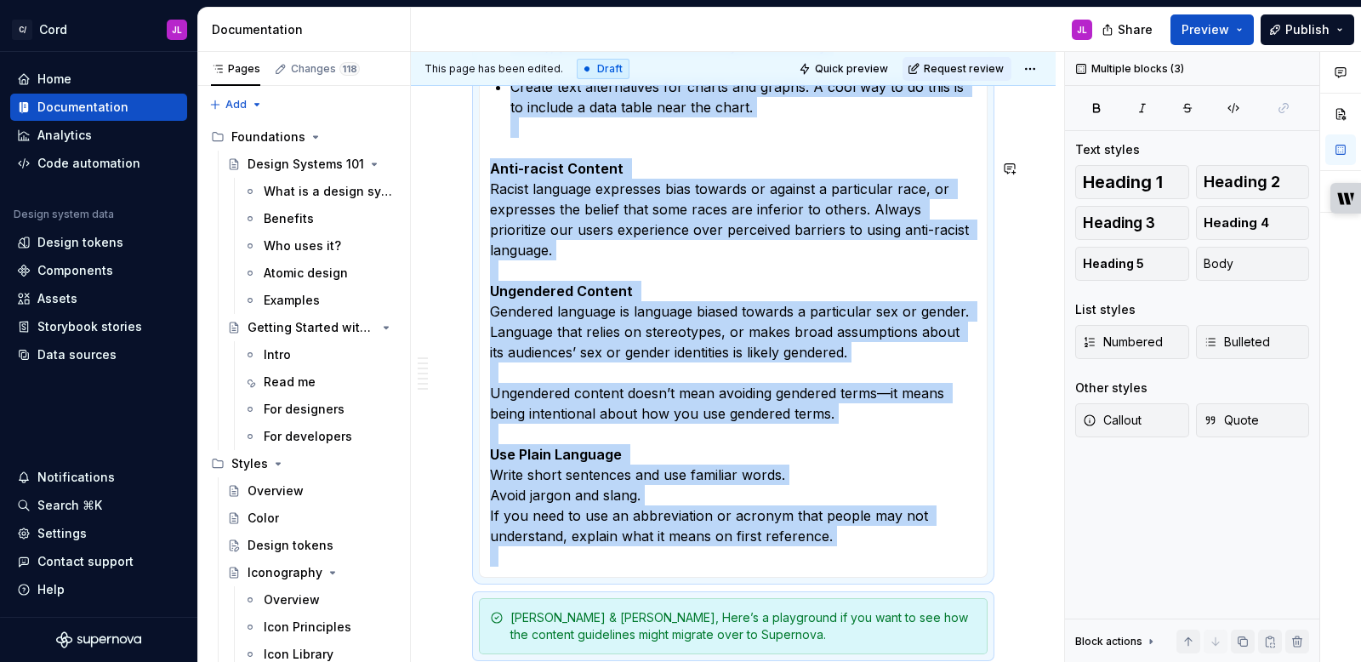
scroll to position [1475, 0]
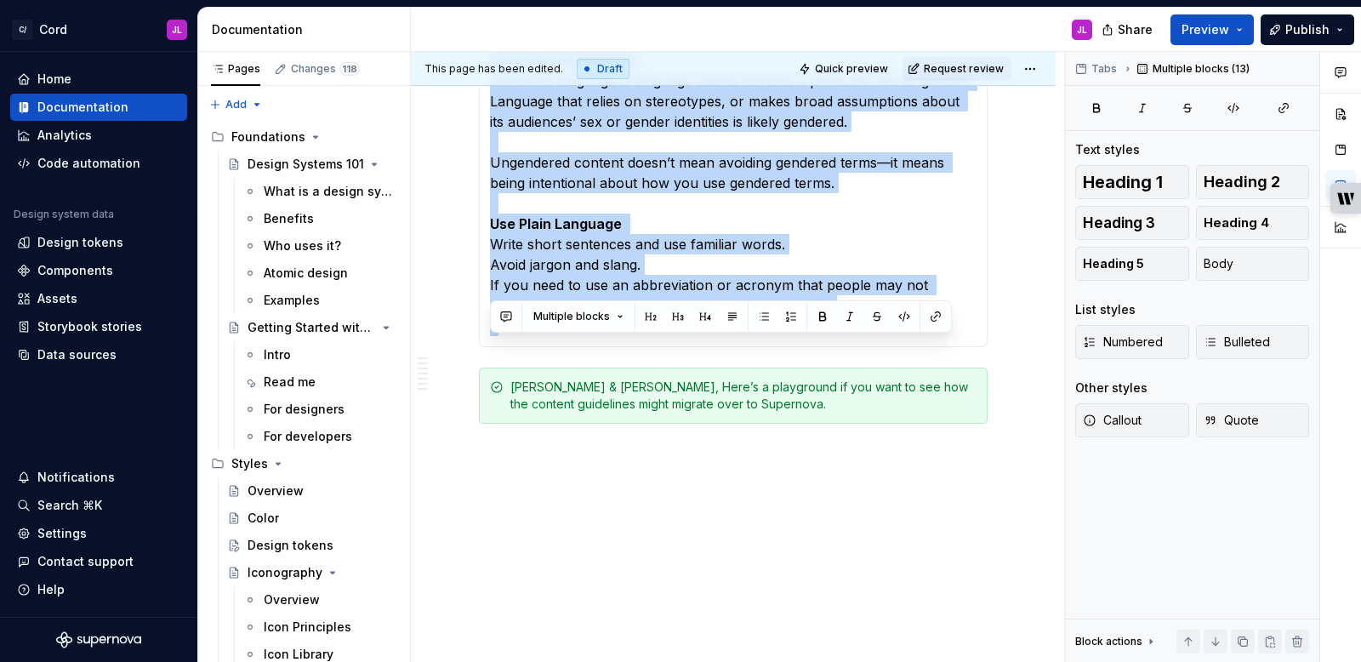
drag, startPoint x: 492, startPoint y: 277, endPoint x: 842, endPoint y: 288, distance: 349.9
copy section-item-column "Lorem & Ipsumdol Si ametcon adip elits doe temporin. Utla et dol magna ali enim…"
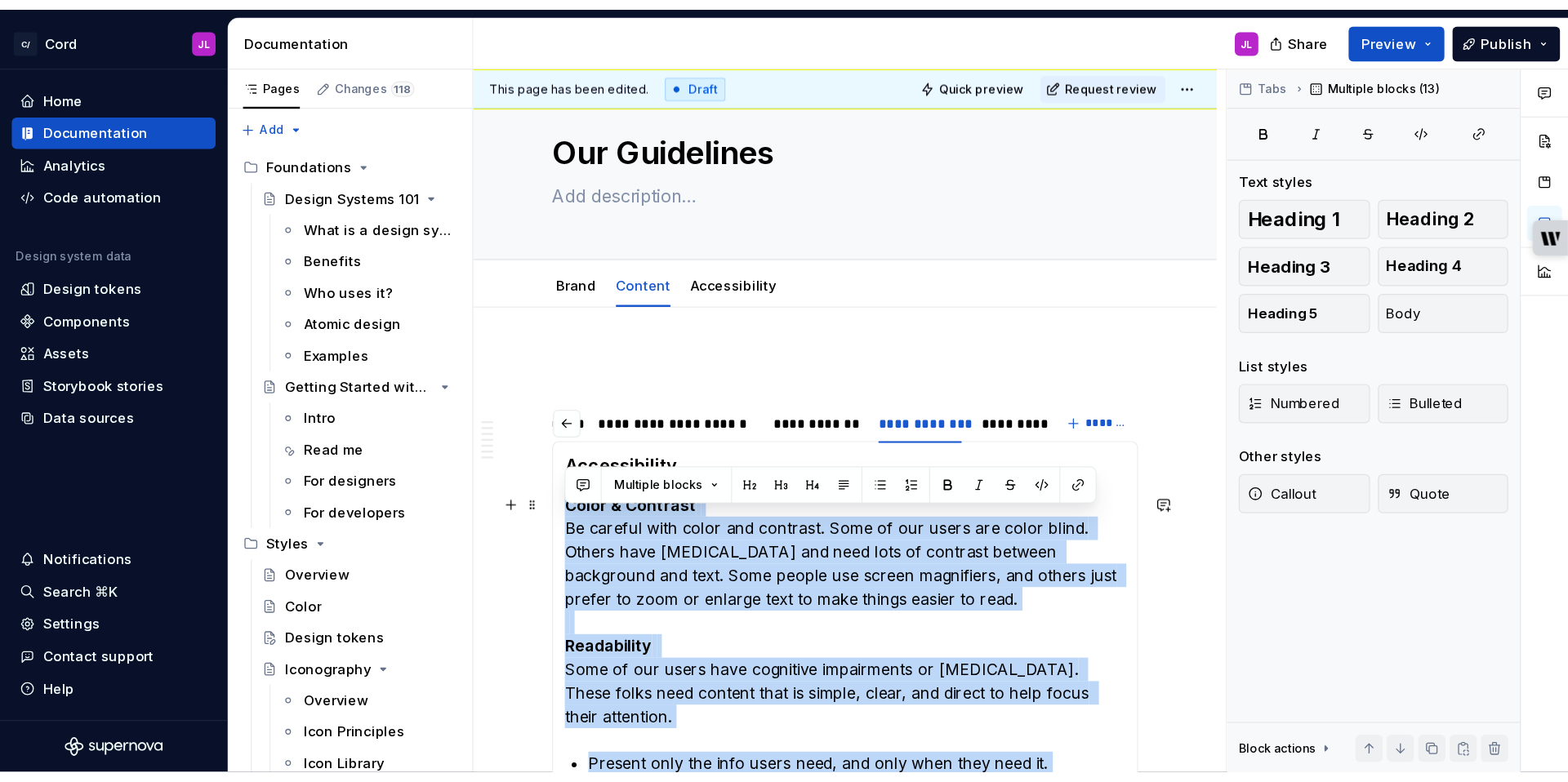
scroll to position [0, 0]
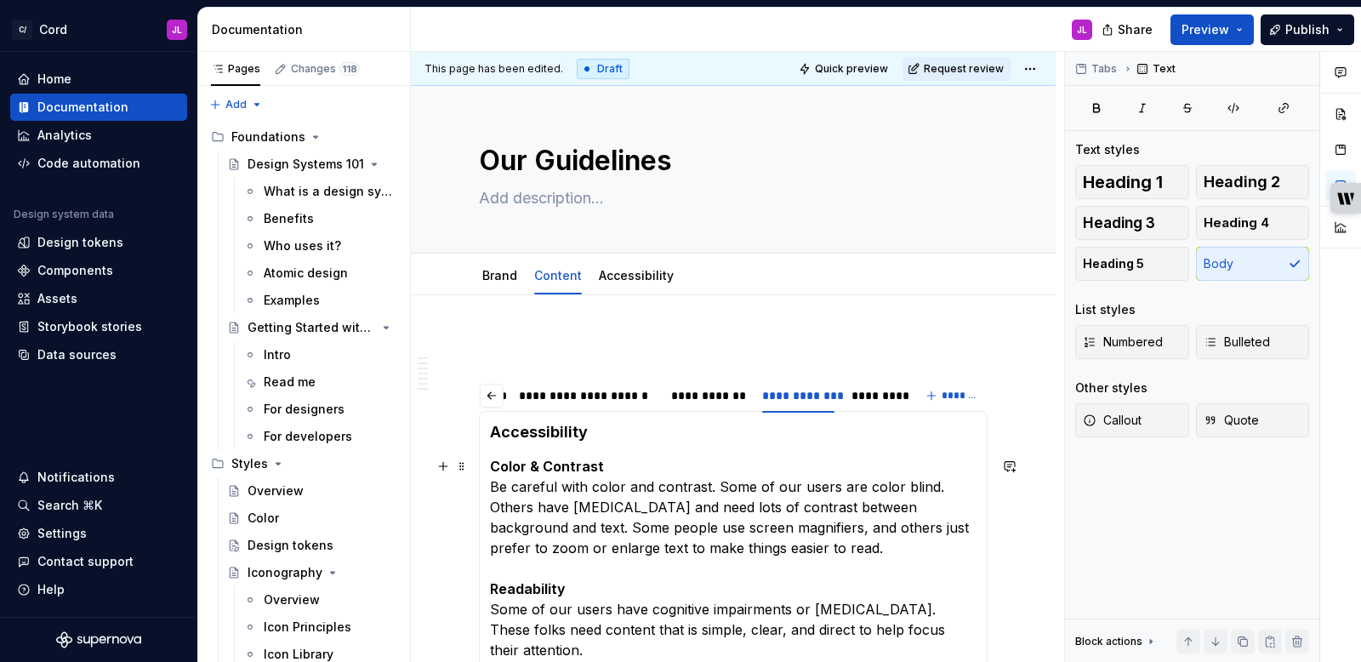
click at [912, 542] on p "Color & Contrast Be careful with color and contrast. Some of our users are colo…" at bounding box center [733, 558] width 487 height 204
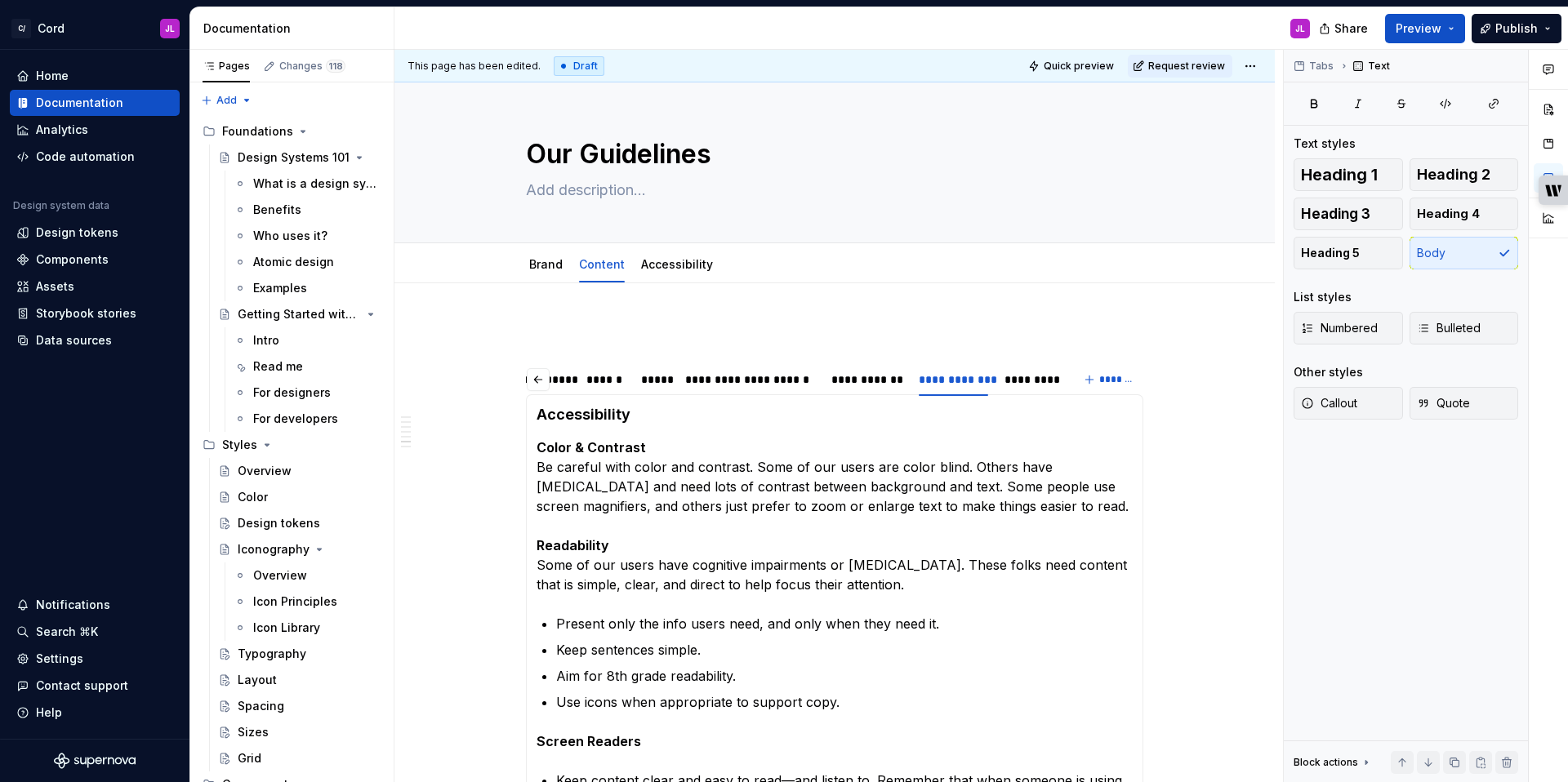
scroll to position [0, 23]
type textarea "*"
